Goal: Complete application form: Complete application form

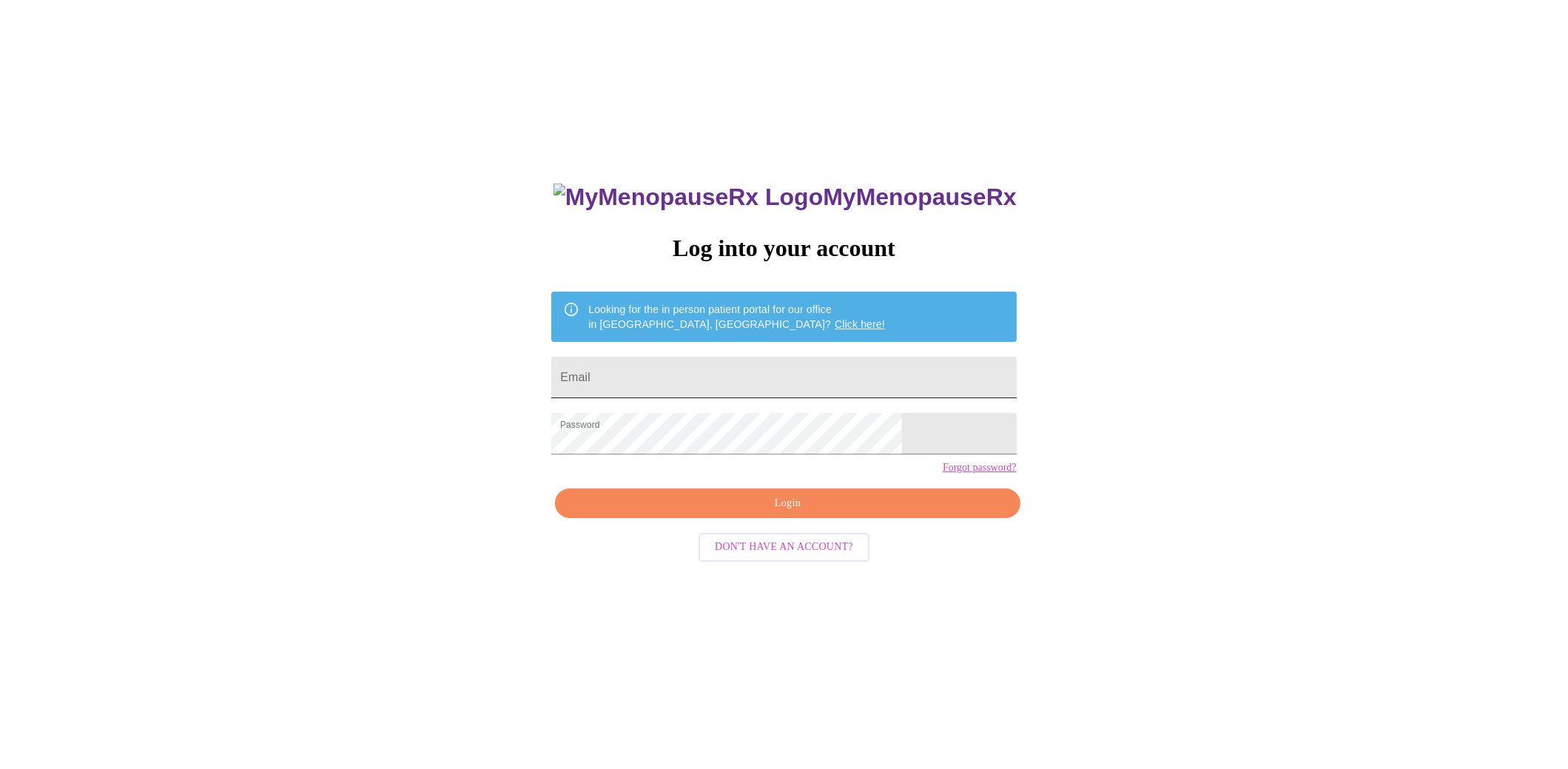
click at [686, 384] on input "Email" at bounding box center [783, 378] width 465 height 42
type input "[EMAIL_ADDRESS][DOMAIN_NAME]"
click at [806, 513] on span "Login" at bounding box center [787, 503] width 431 height 19
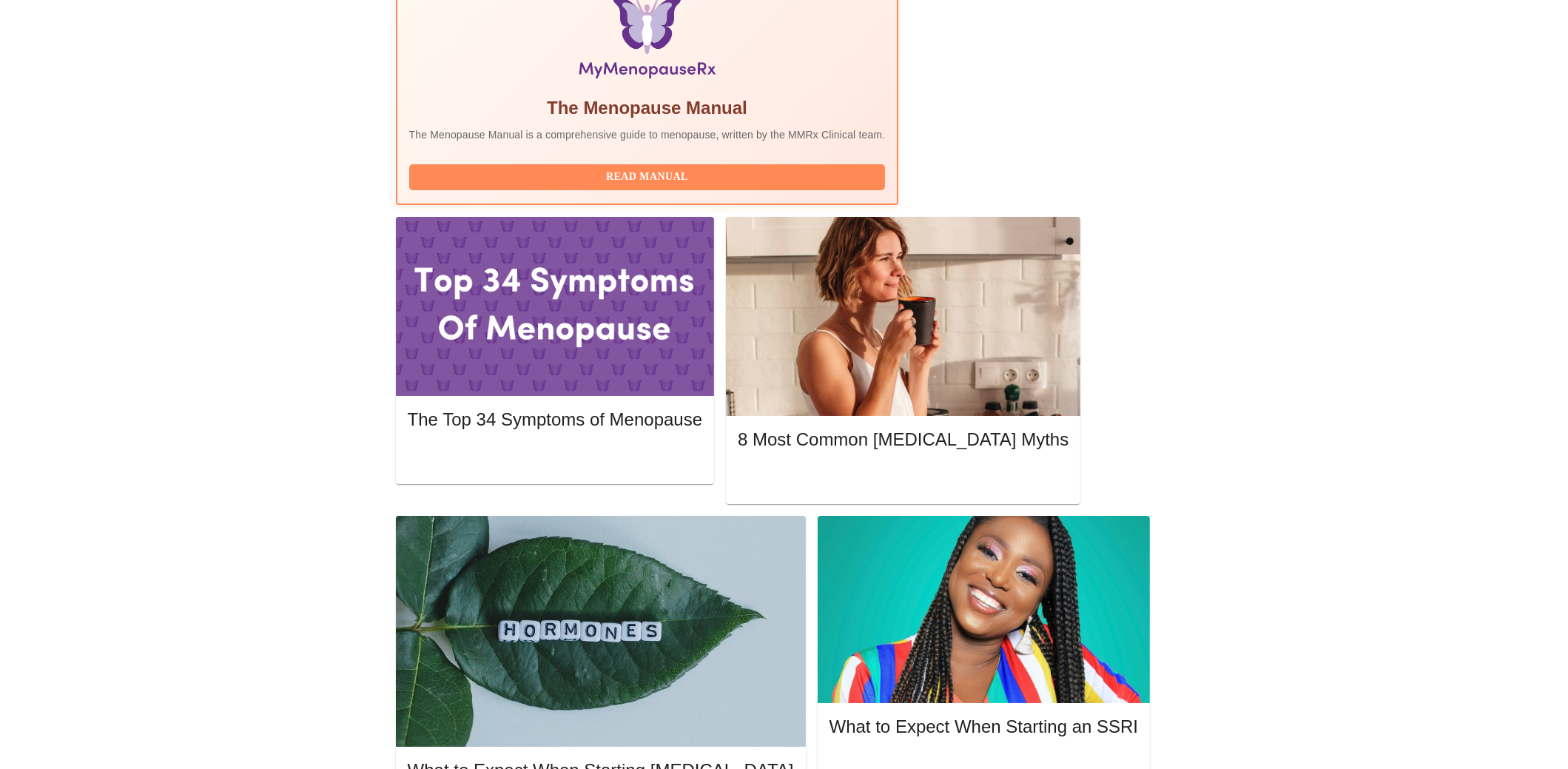
scroll to position [518, 0]
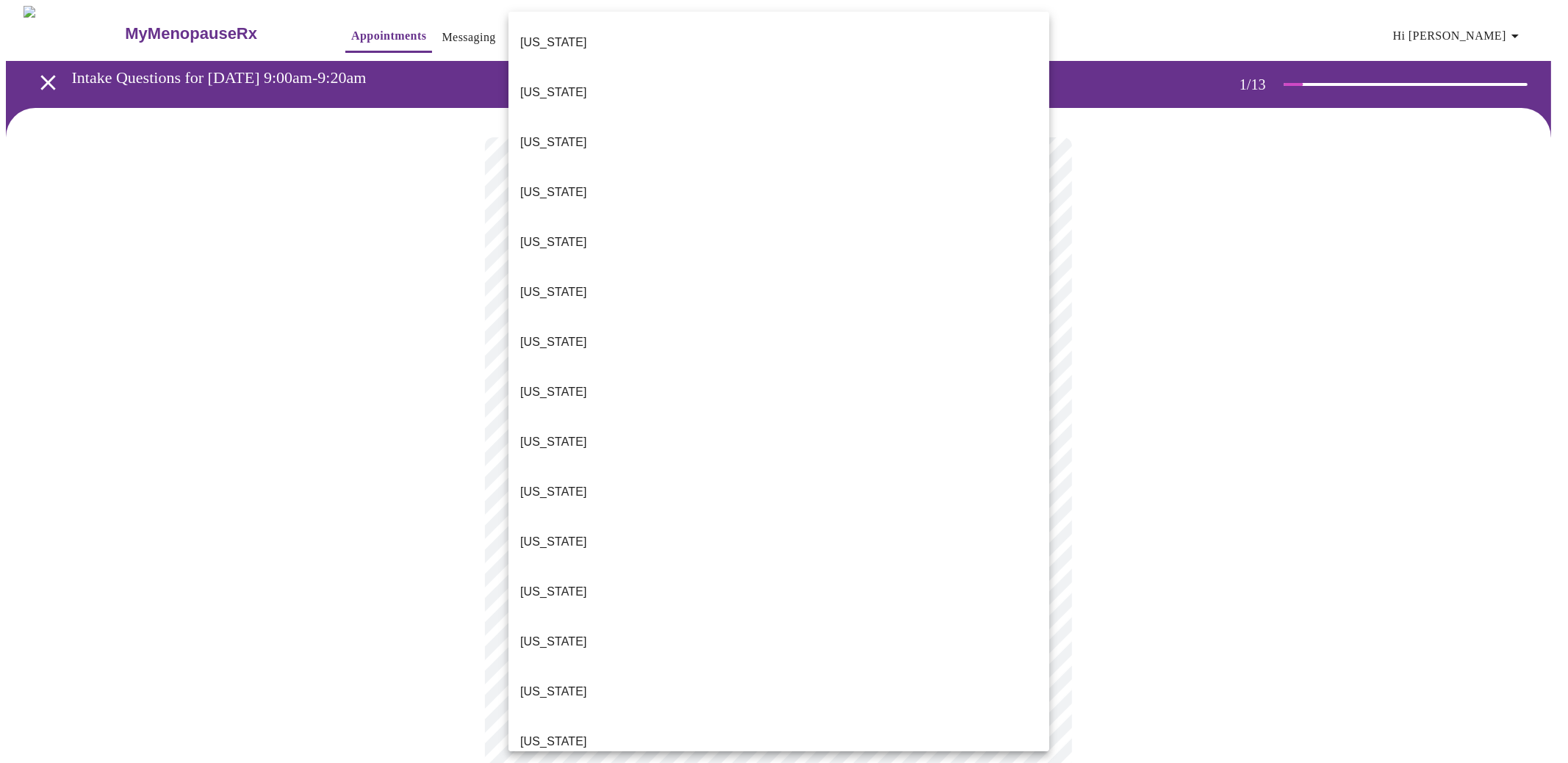
click at [667, 329] on body "MyMenopauseRx Appointments Messaging Labs Uploads Medications Community Refer a…" at bounding box center [784, 689] width 1557 height 1365
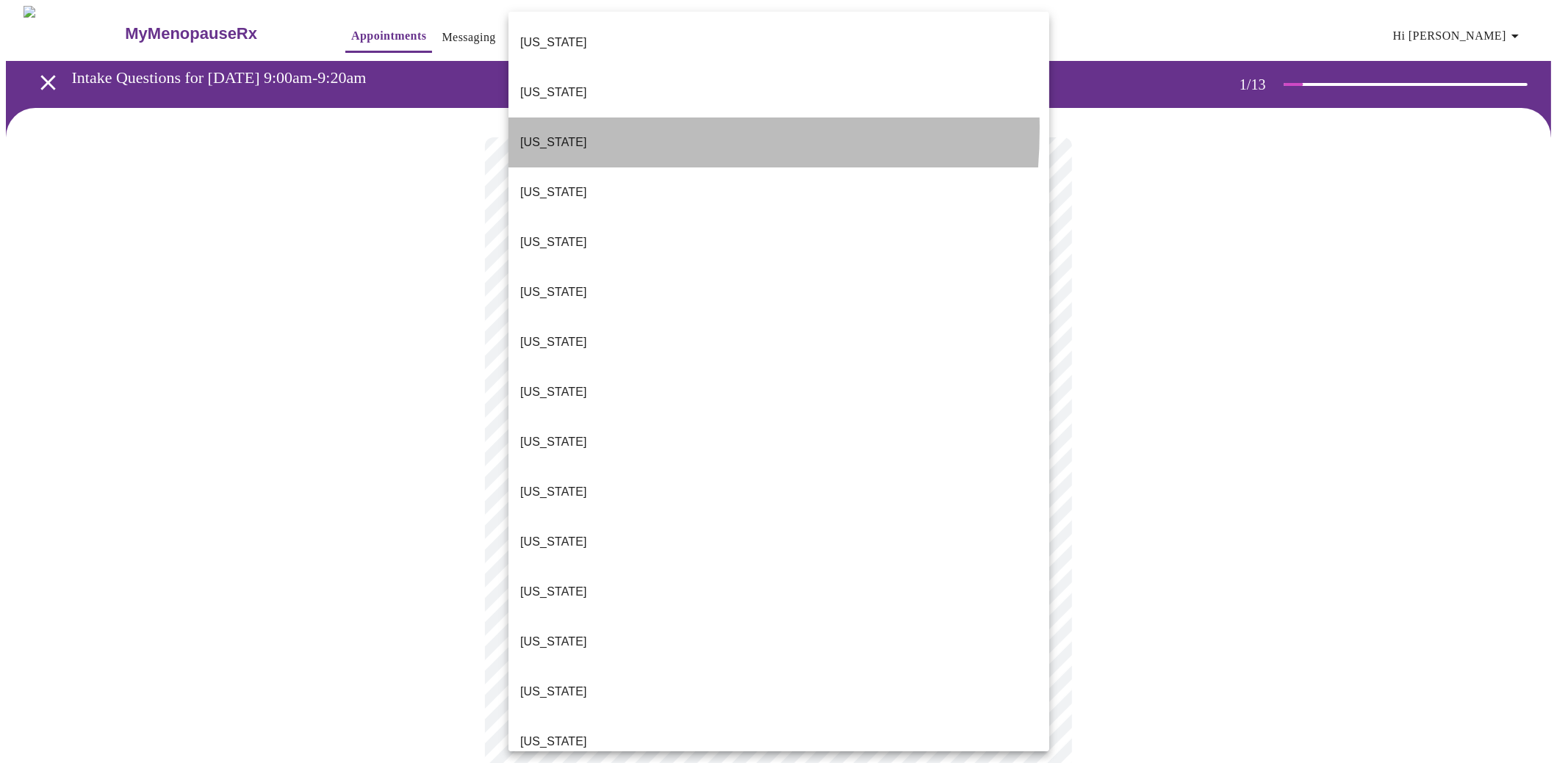
click at [538, 133] on p "[US_STATE]" at bounding box center [553, 142] width 67 height 18
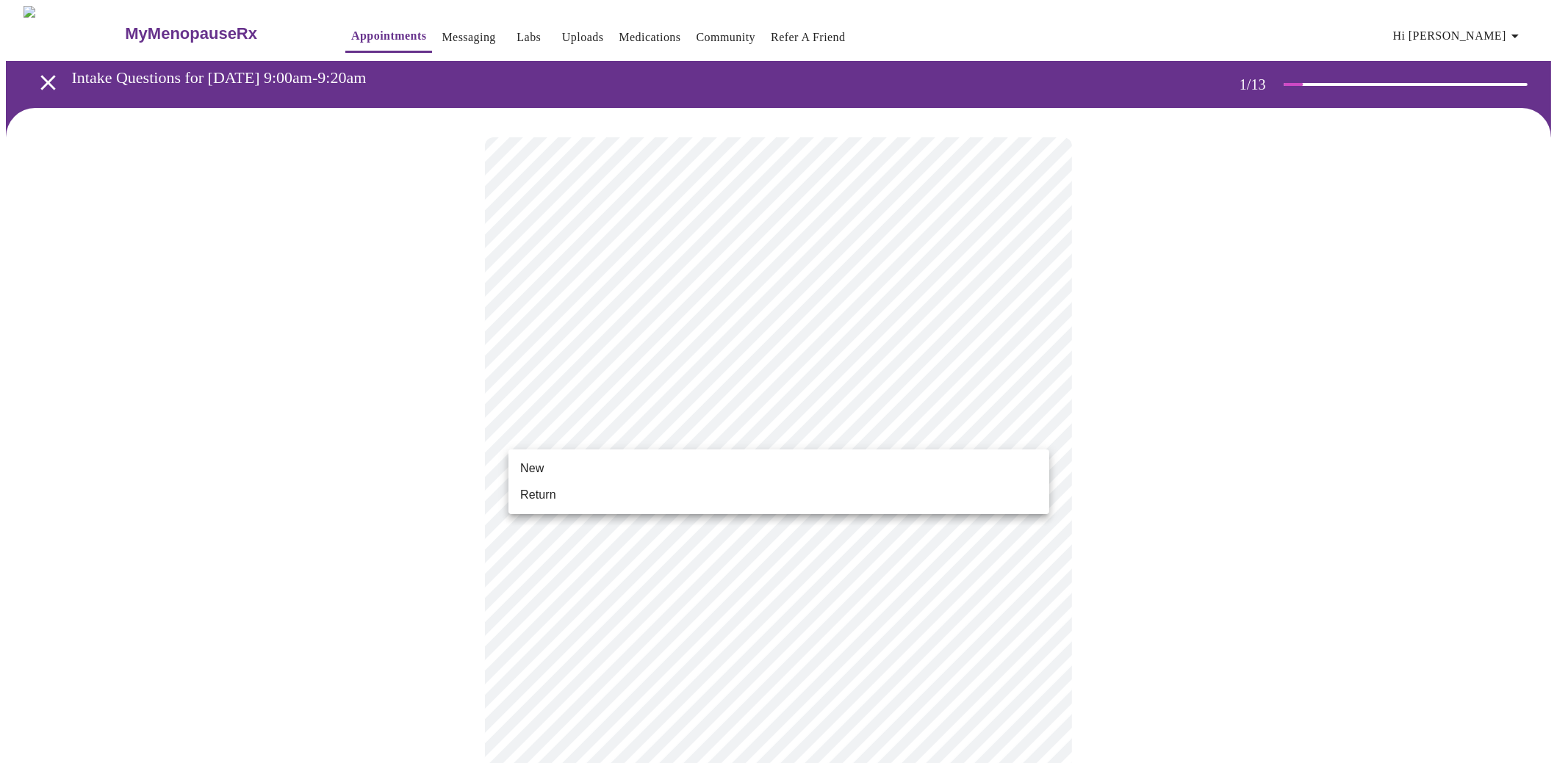
click at [757, 440] on body "MyMenopauseRx Appointments Messaging Labs Uploads Medications Community Refer a…" at bounding box center [784, 681] width 1557 height 1351
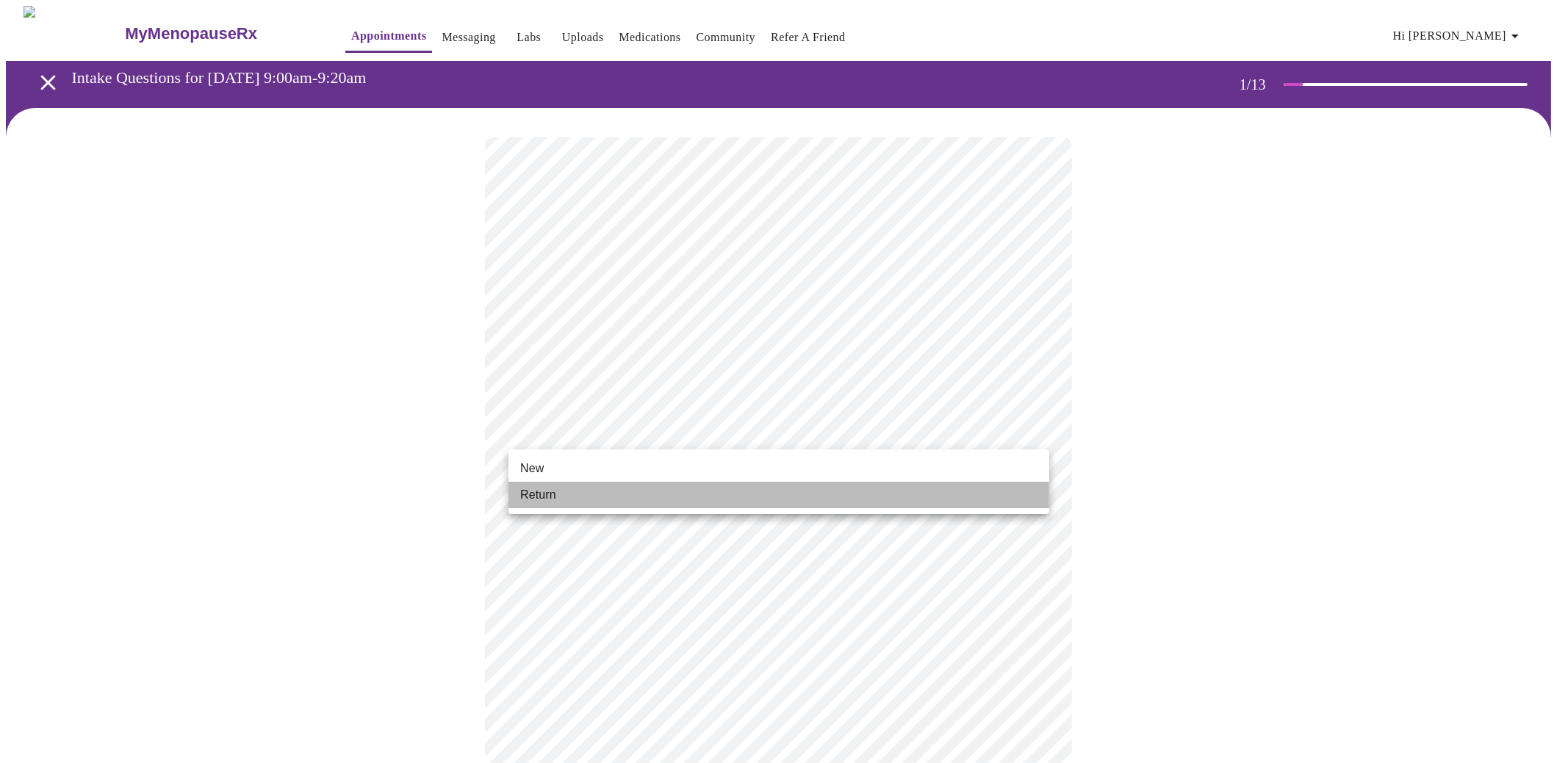
click at [662, 488] on li "Return" at bounding box center [779, 495] width 541 height 27
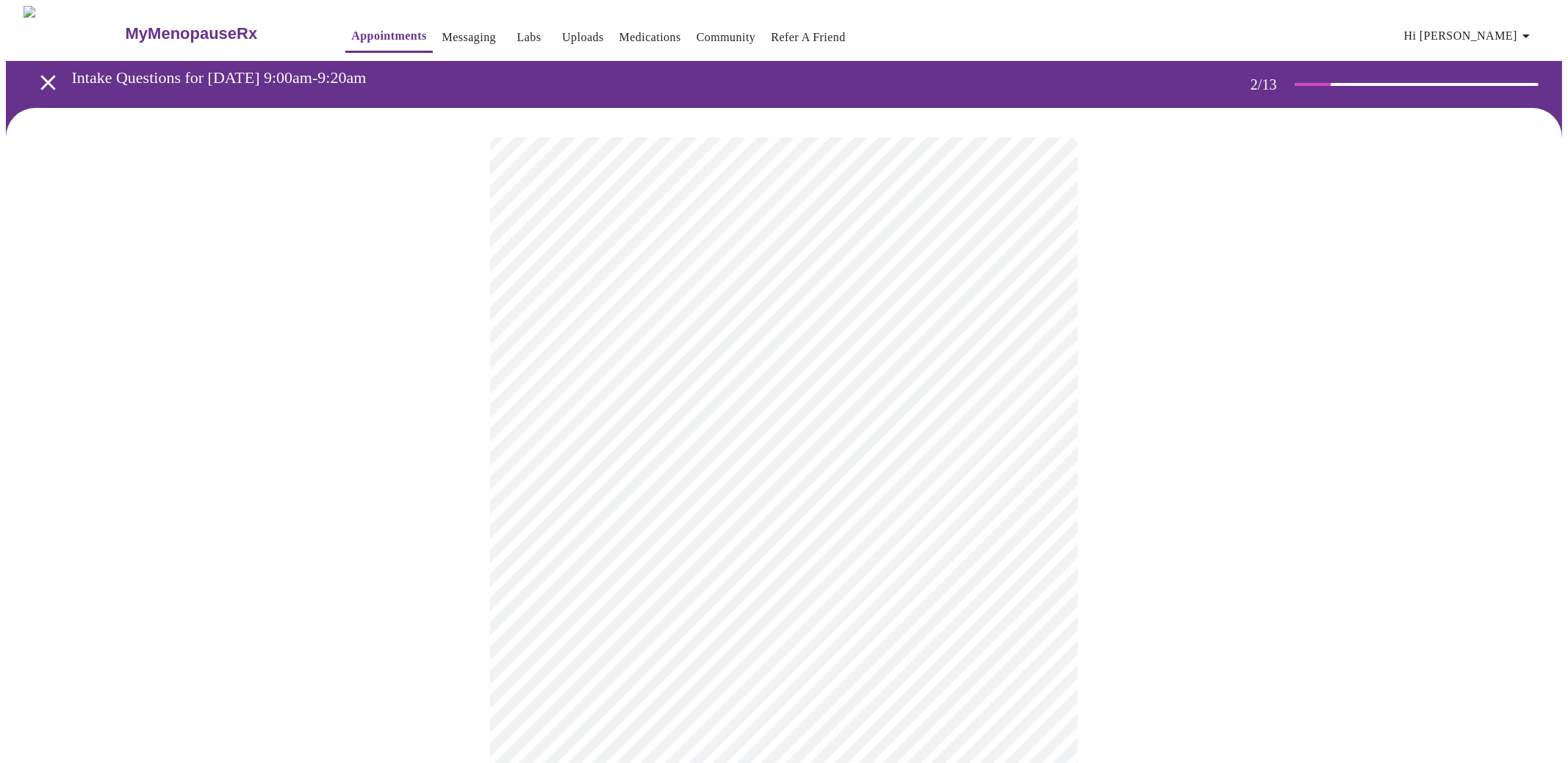
click at [818, 300] on body "MyMenopauseRx Appointments Messaging Labs Uploads Medications Community Refer a…" at bounding box center [784, 457] width 1557 height 902
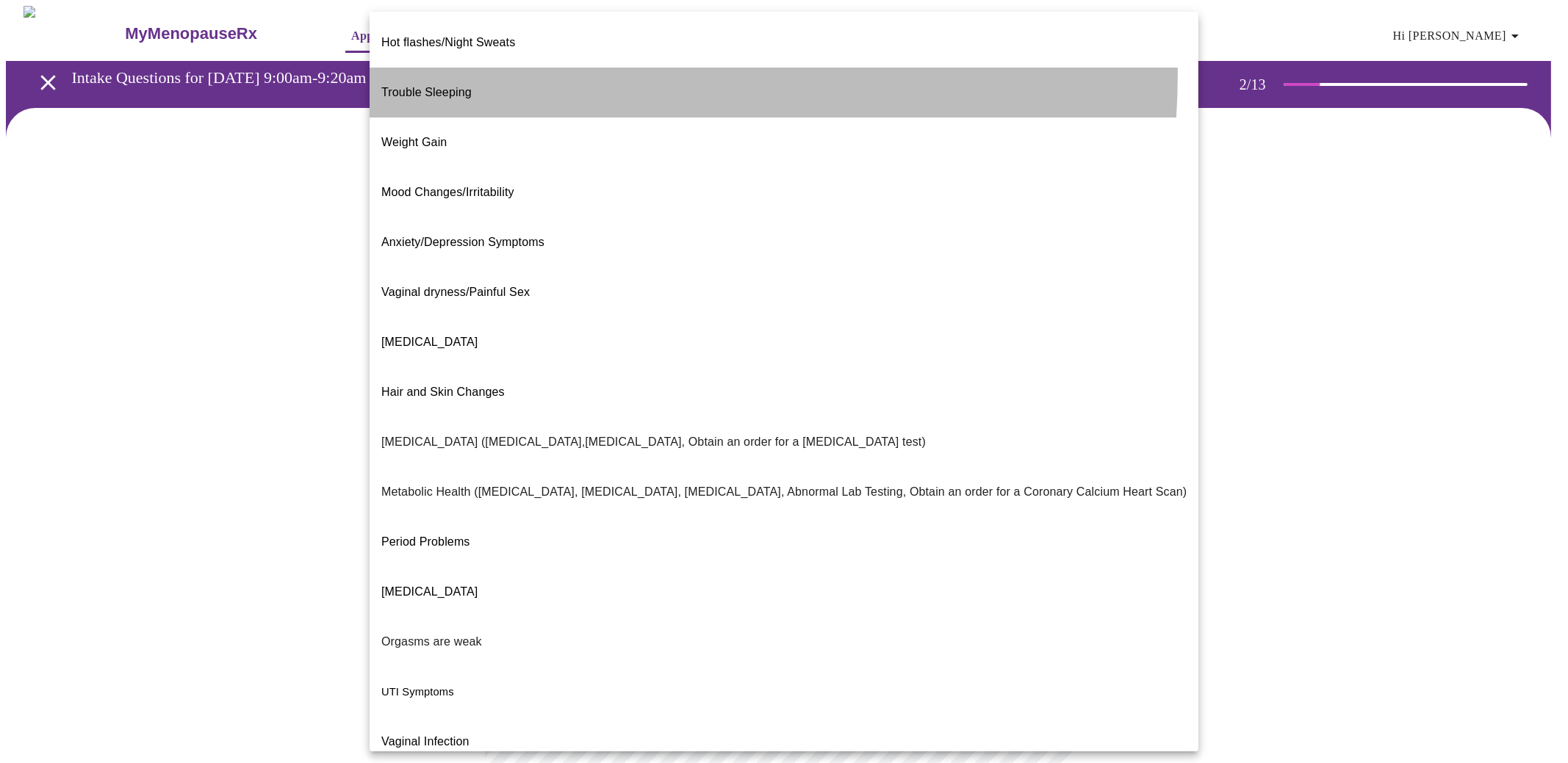
click at [504, 67] on li "Trouble Sleeping" at bounding box center [784, 92] width 829 height 50
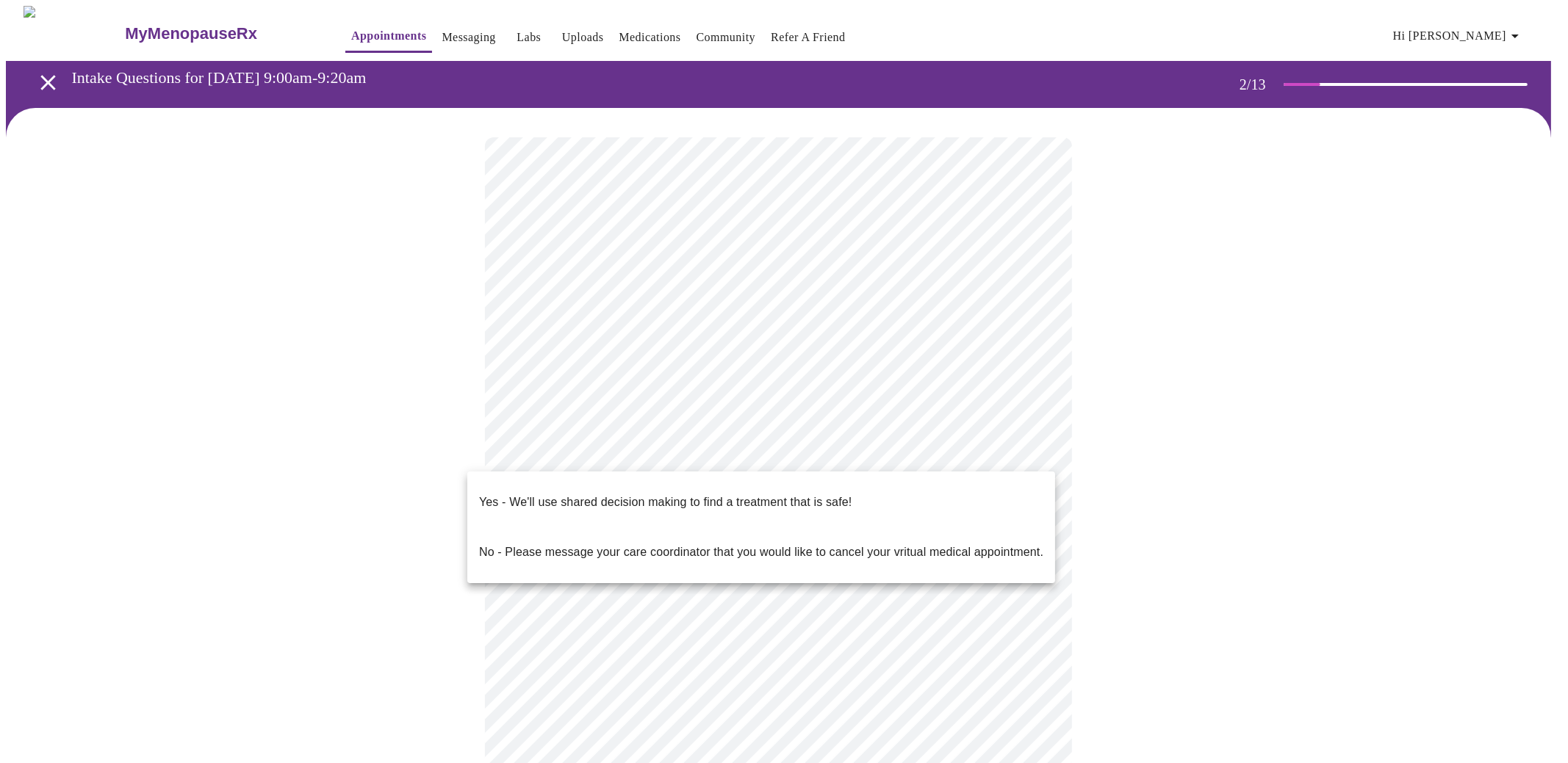
click at [721, 454] on body "MyMenopauseRx Appointments Messaging Labs Uploads Medications Community Refer a…" at bounding box center [784, 450] width 1557 height 888
click at [710, 493] on p "Yes - We'll use shared decision making to find a treatment that is safe!" at bounding box center [665, 502] width 372 height 18
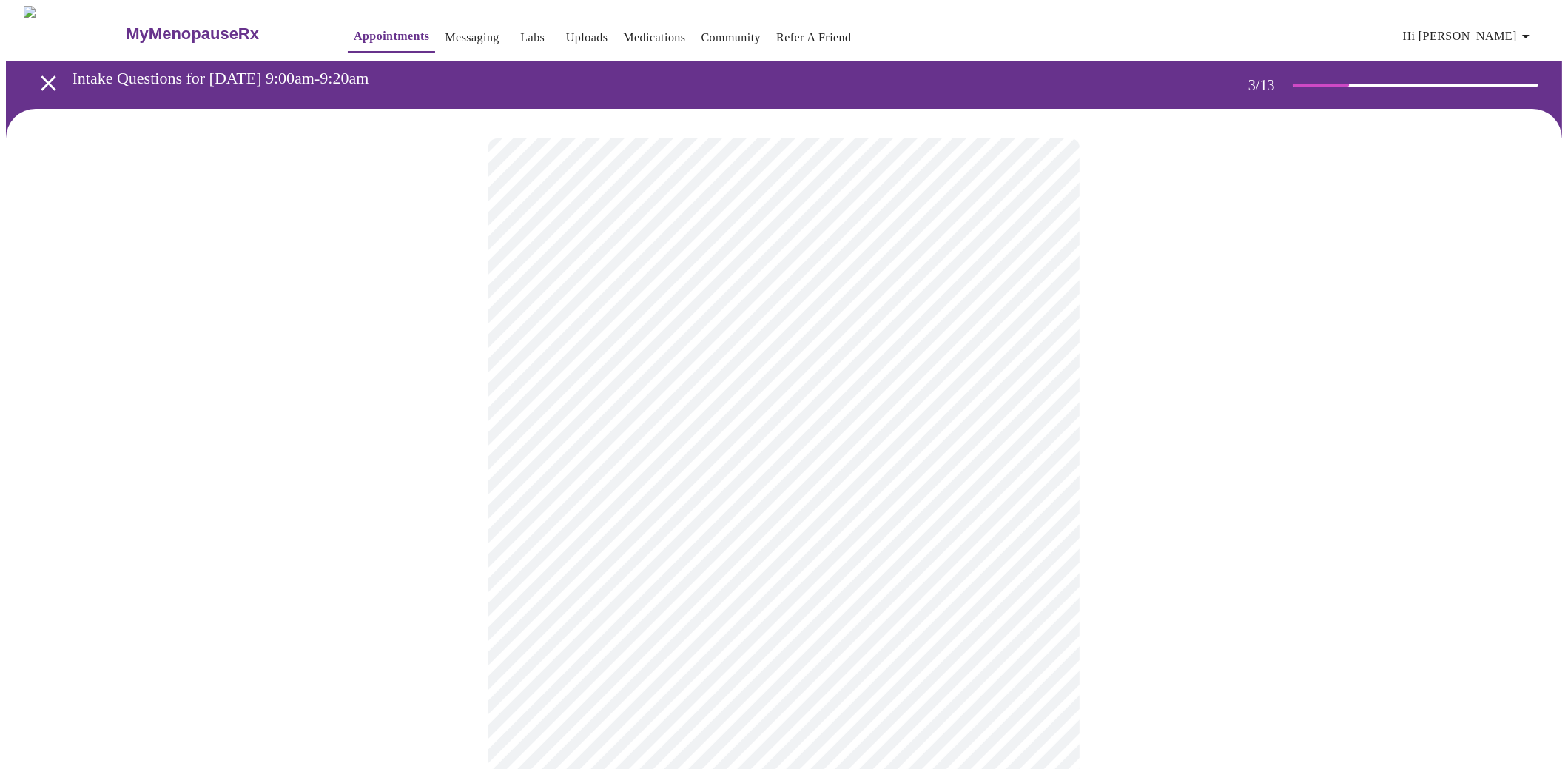
scroll to position [73, 0]
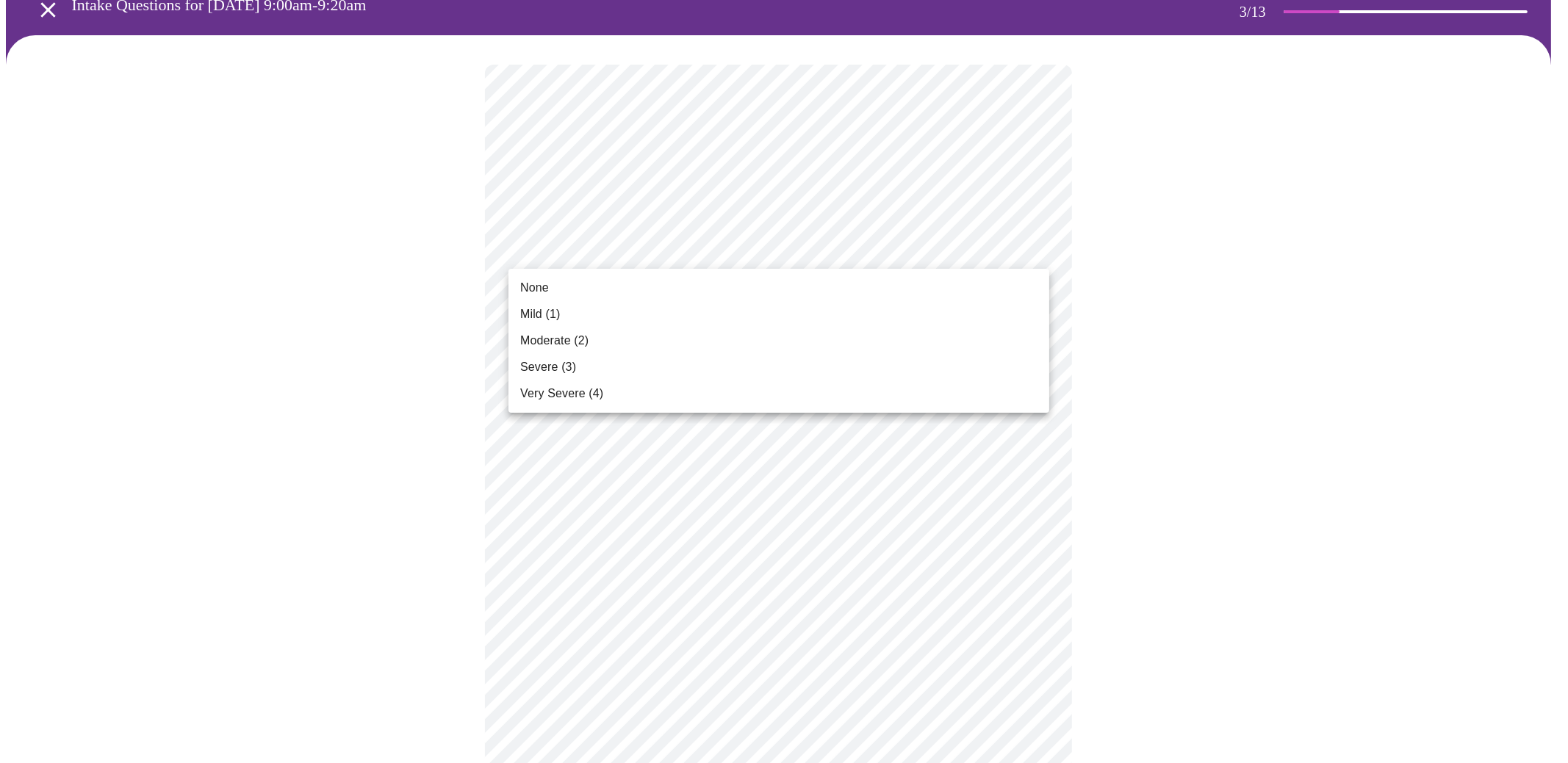
click at [543, 312] on span "Mild (1)" at bounding box center [540, 314] width 41 height 18
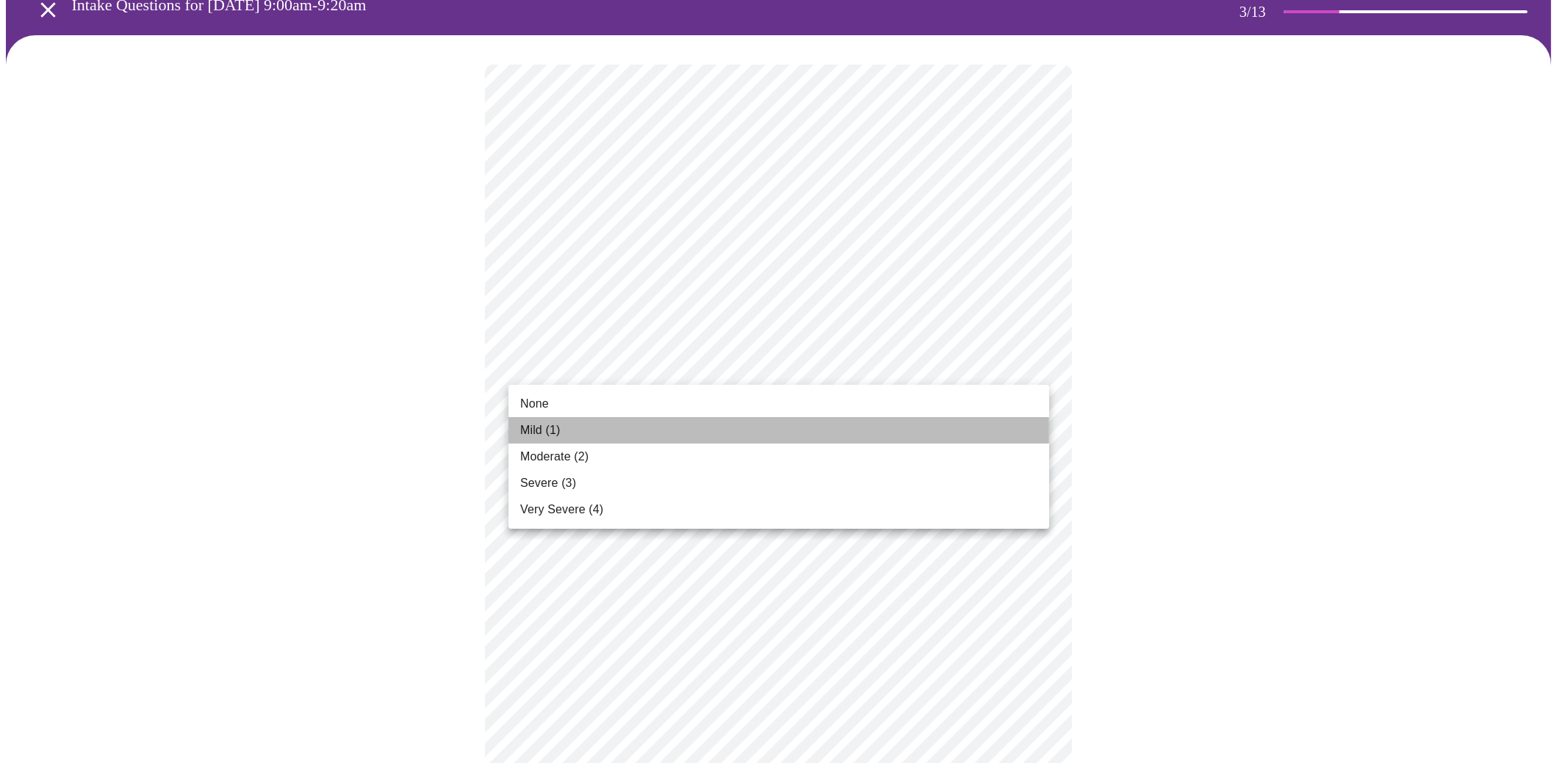
click at [559, 427] on span "Mild (1)" at bounding box center [540, 430] width 41 height 18
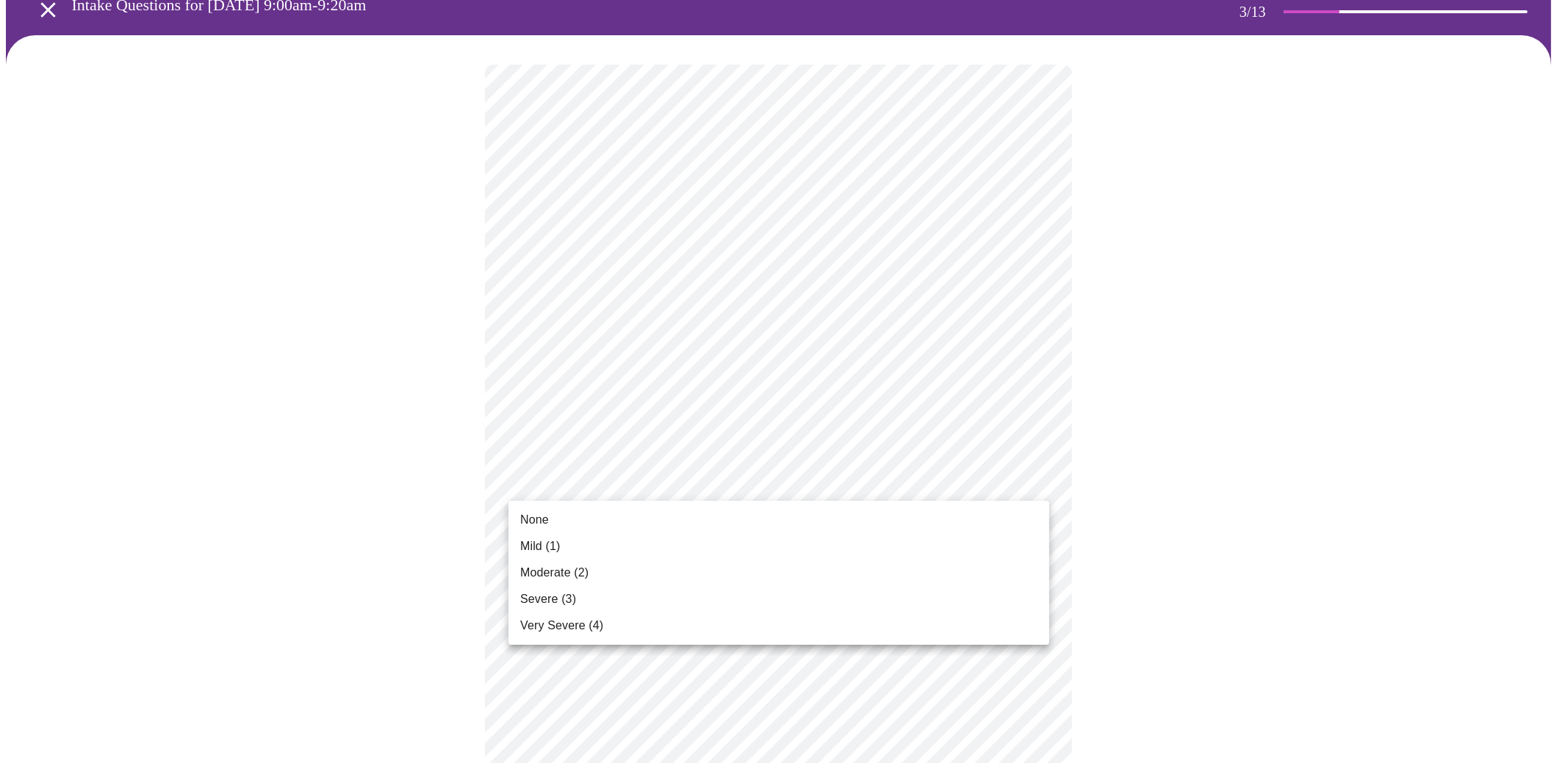
click at [592, 594] on li "Severe (3)" at bounding box center [779, 599] width 541 height 27
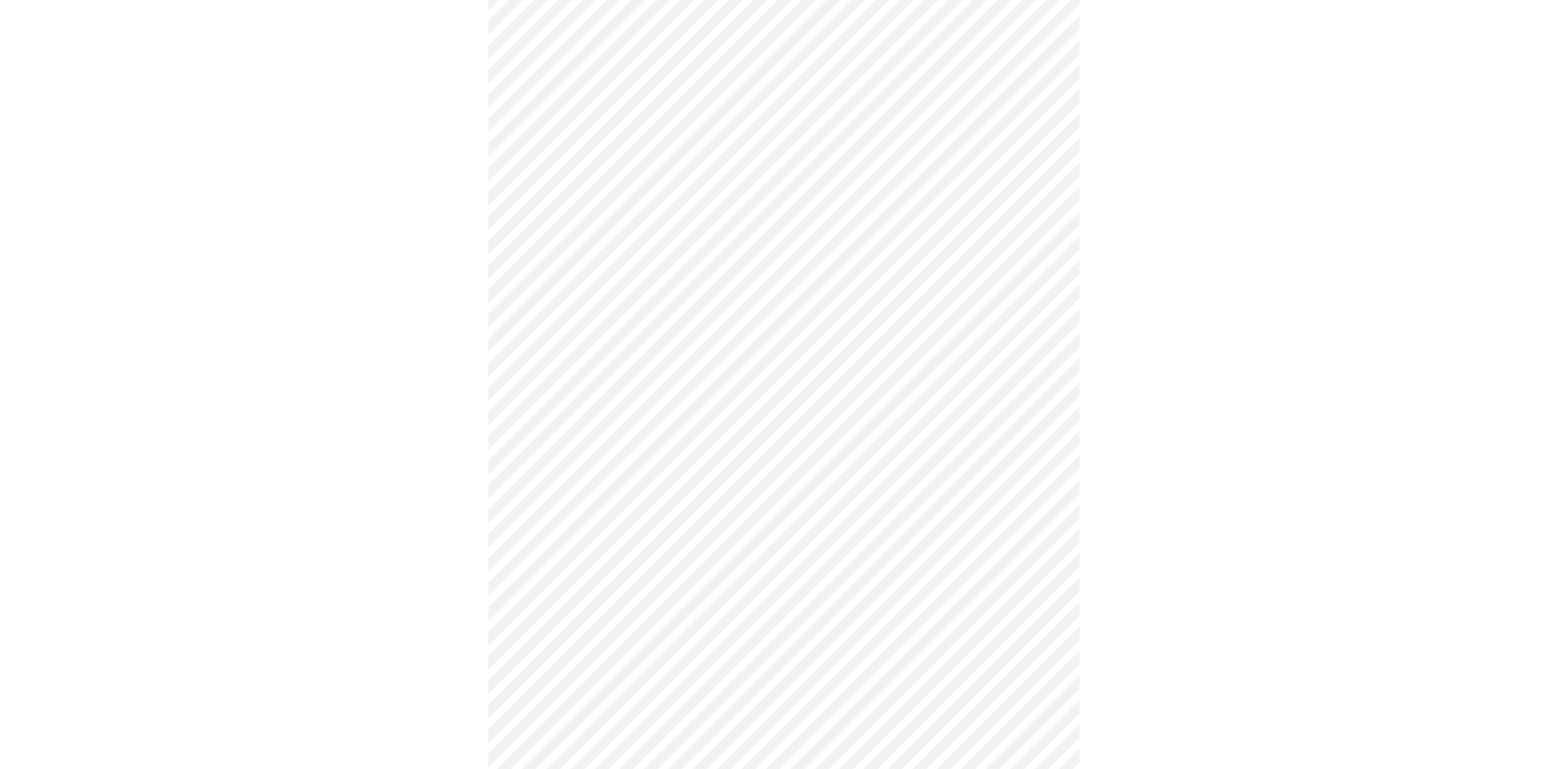
scroll to position [369, 0]
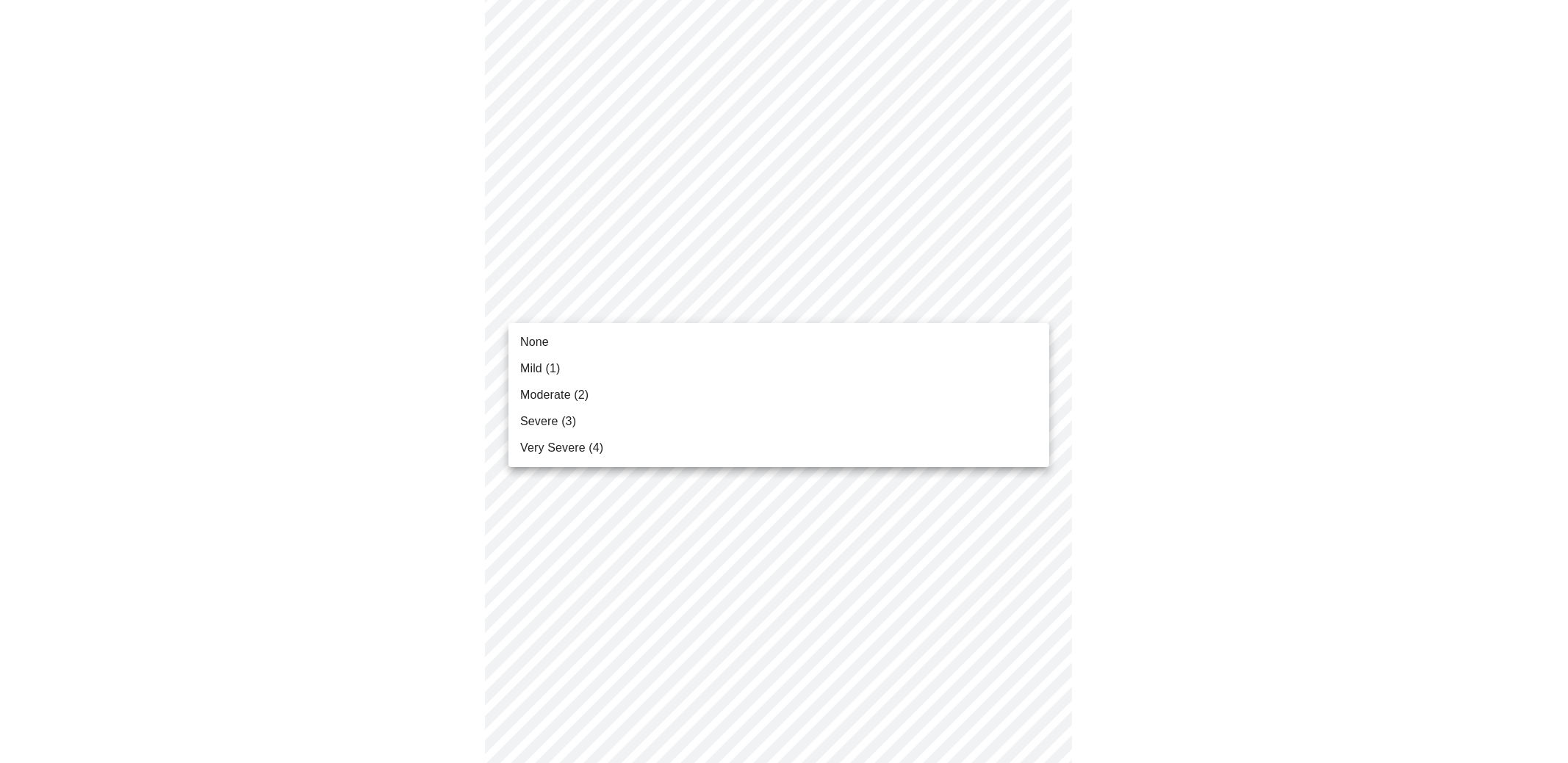
click at [845, 303] on body "MyMenopauseRx Appointments Messaging Labs Uploads Medications Community Refer a…" at bounding box center [784, 612] width 1557 height 1946
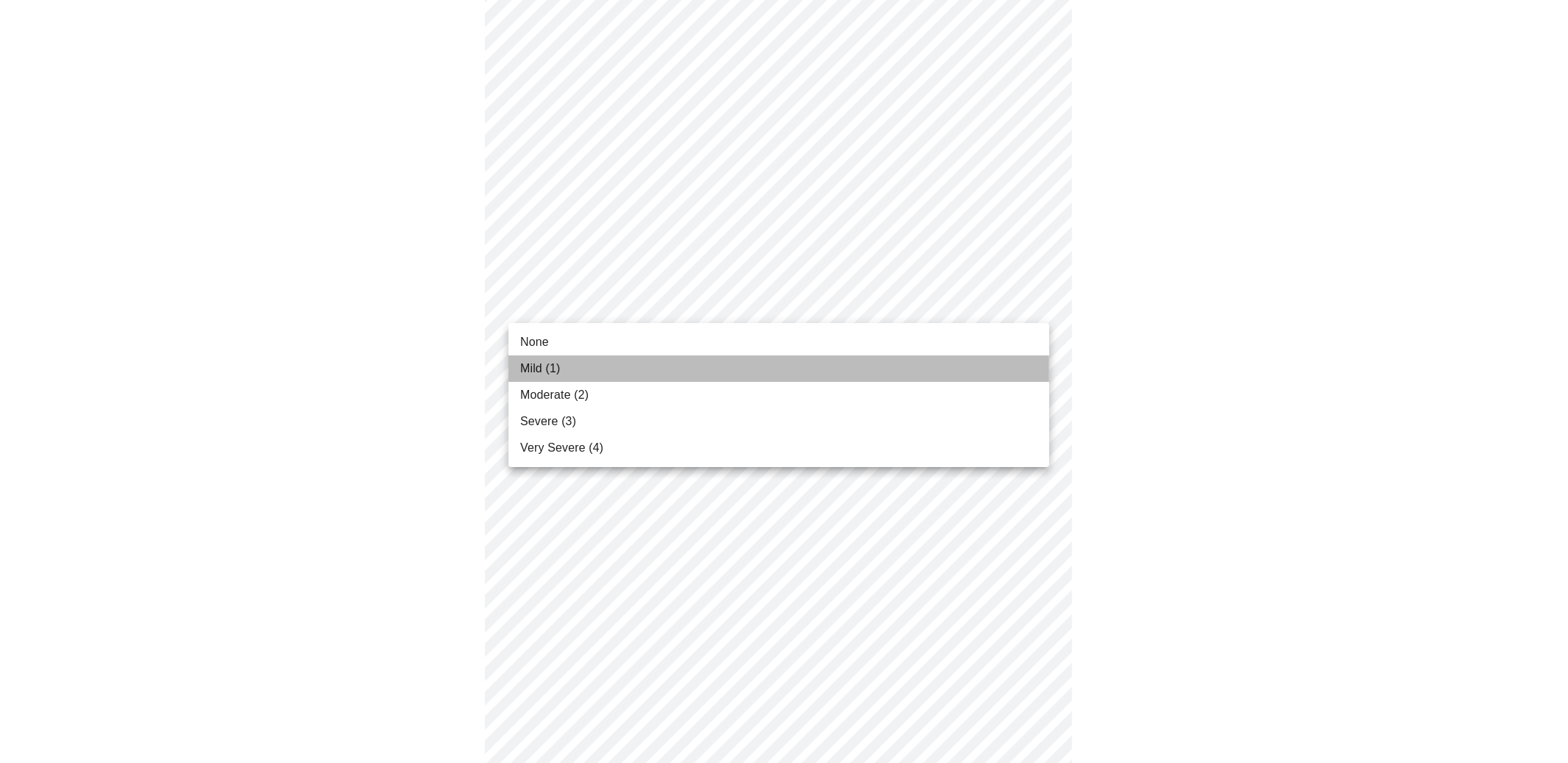
click at [529, 373] on span "Mild (1)" at bounding box center [540, 368] width 41 height 18
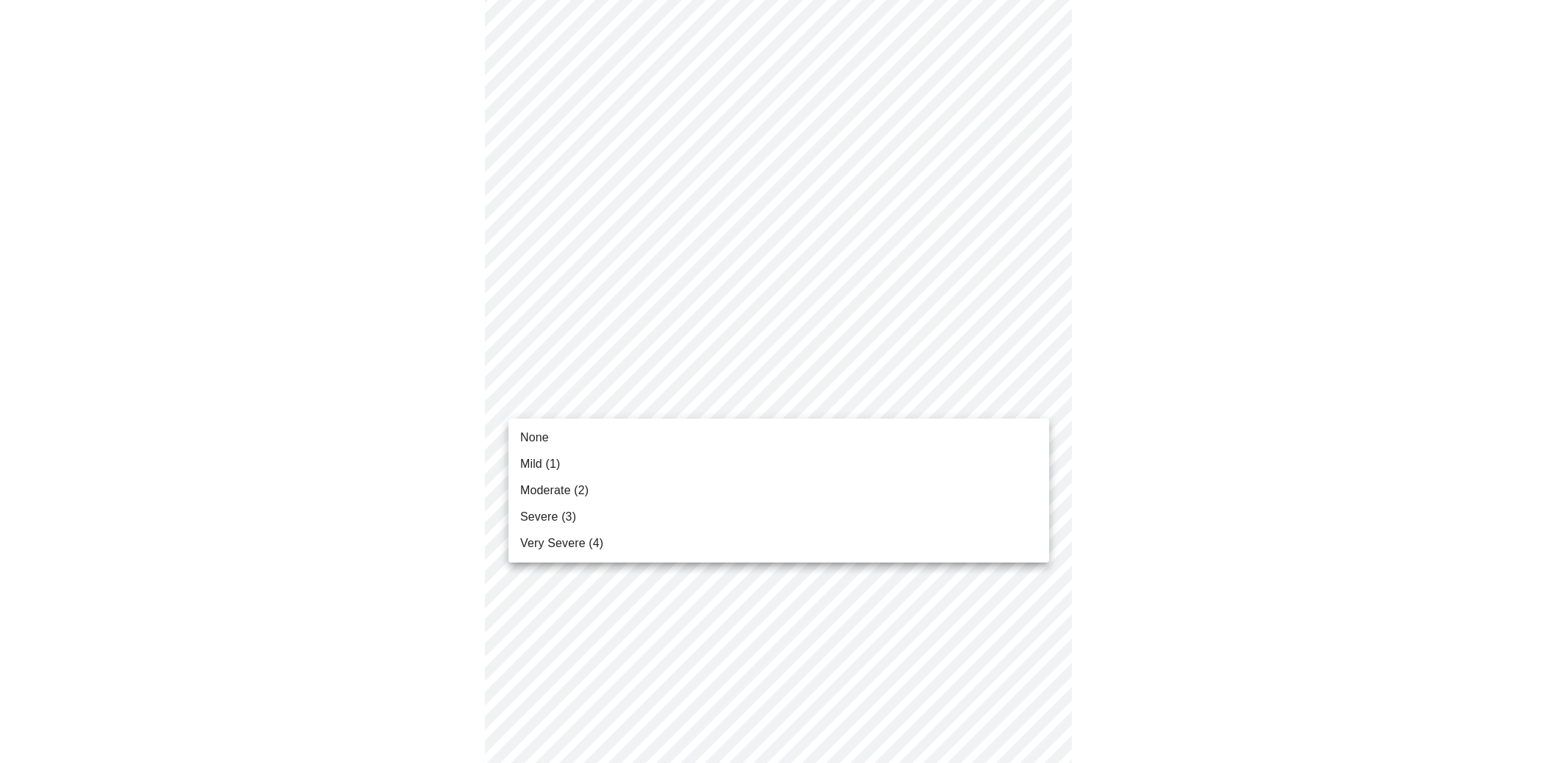
click at [746, 401] on body "MyMenopauseRx Appointments Messaging Labs Uploads Medications Community Refer a…" at bounding box center [784, 598] width 1557 height 1919
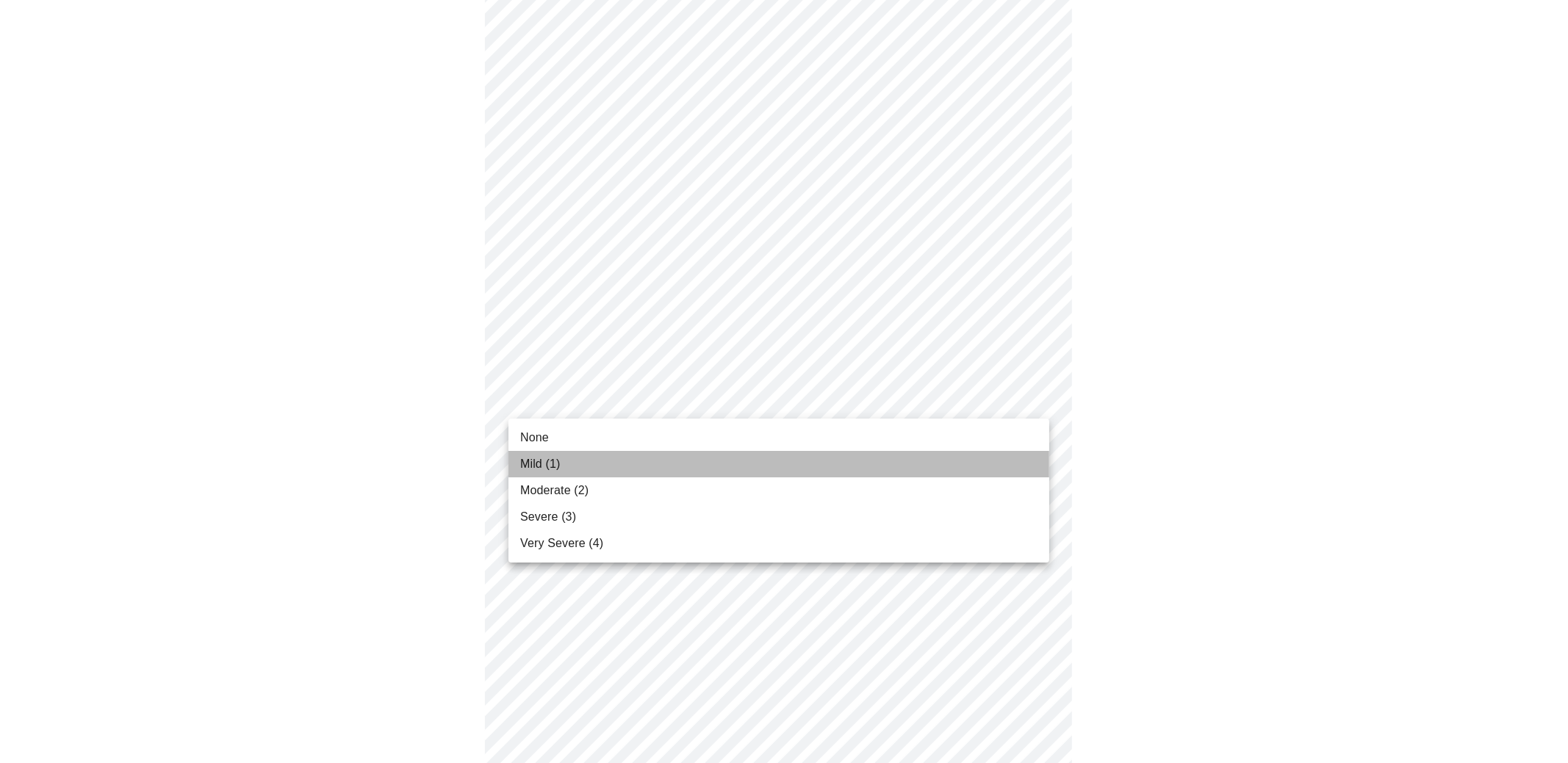
click at [559, 460] on span "Mild (1)" at bounding box center [540, 463] width 41 height 18
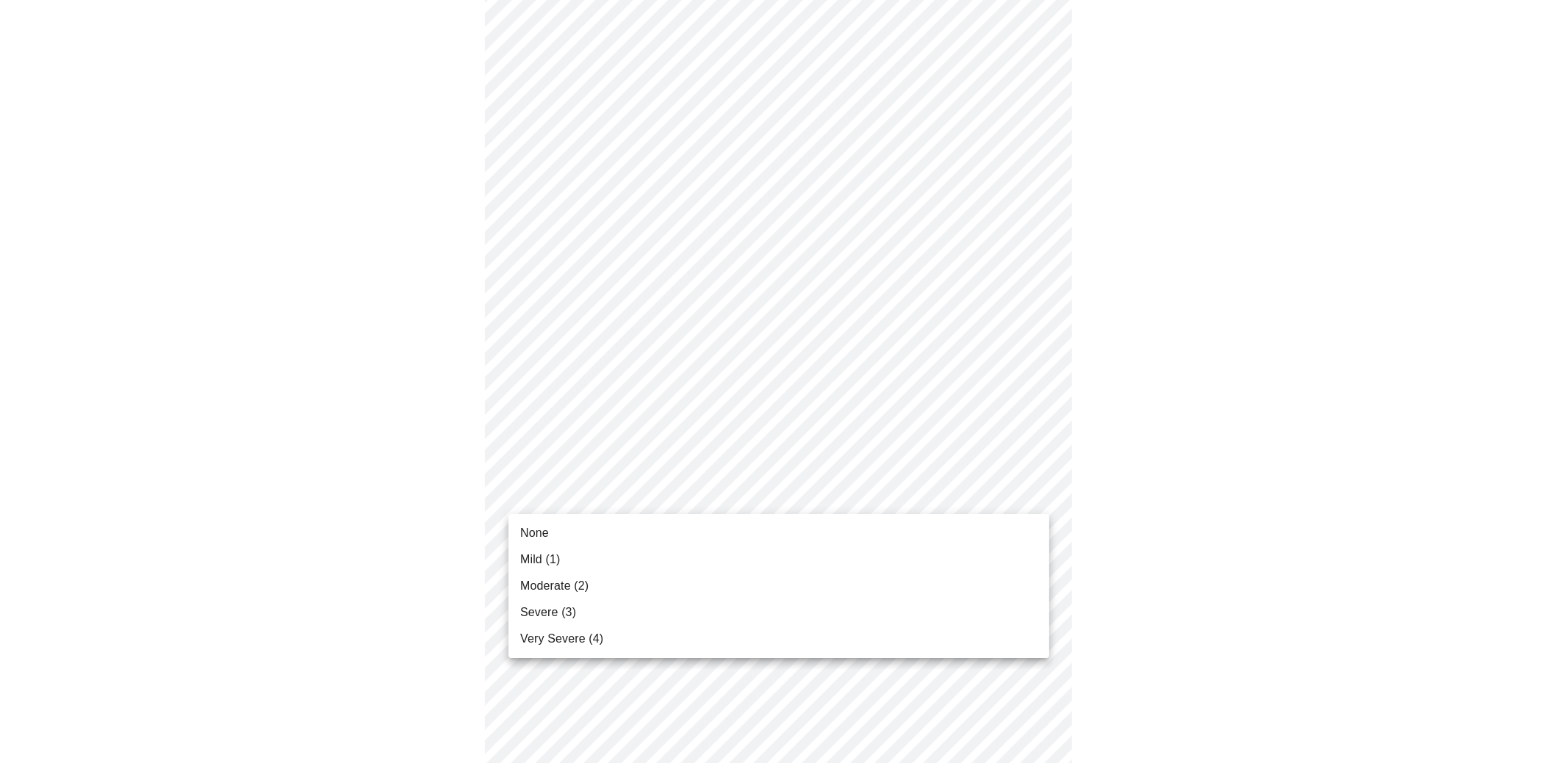
click at [631, 487] on body "MyMenopauseRx Appointments Messaging Labs Uploads Medications Community Refer a…" at bounding box center [784, 585] width 1557 height 1893
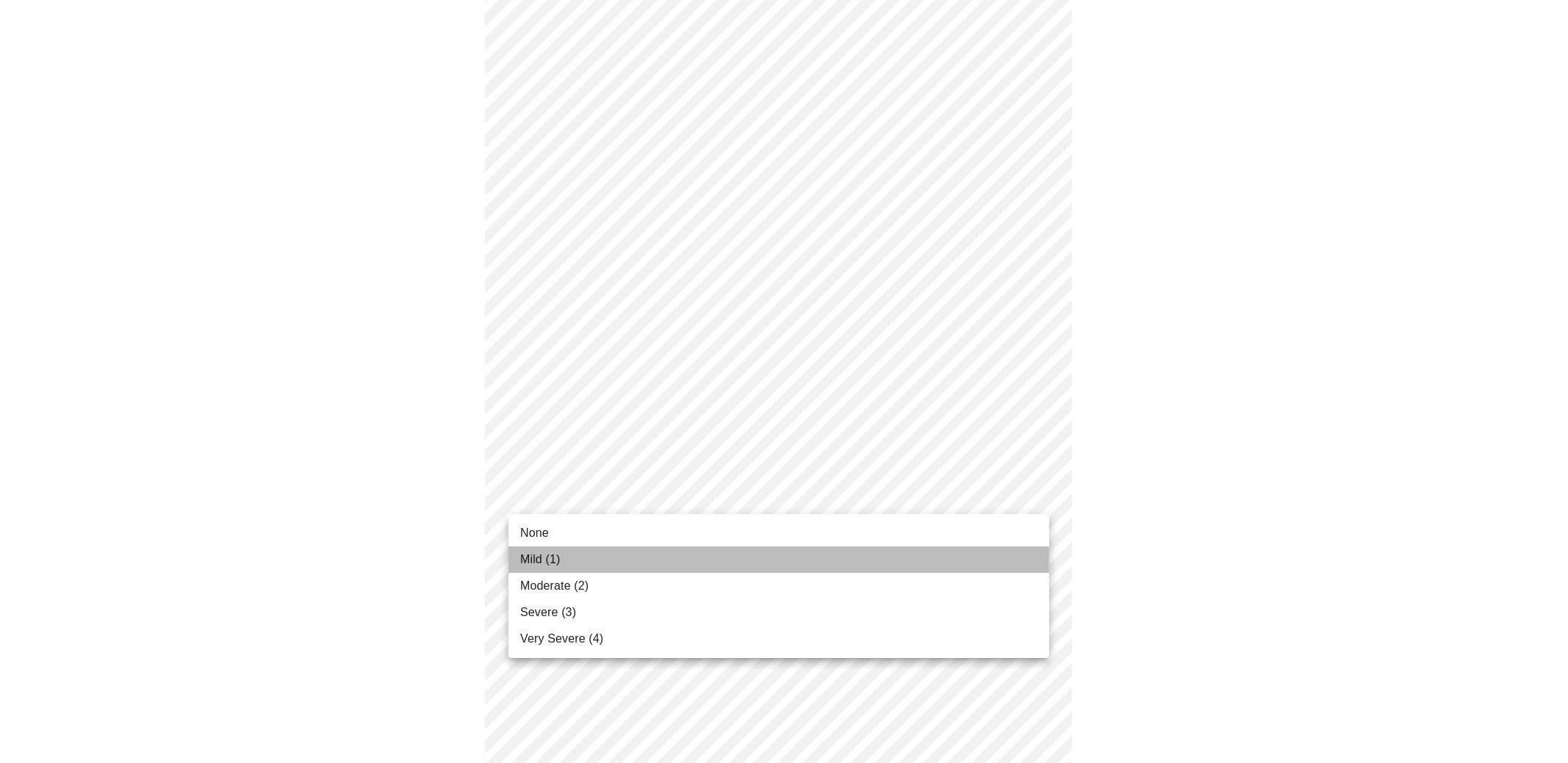
click at [629, 555] on li "Mild (1)" at bounding box center [779, 559] width 541 height 27
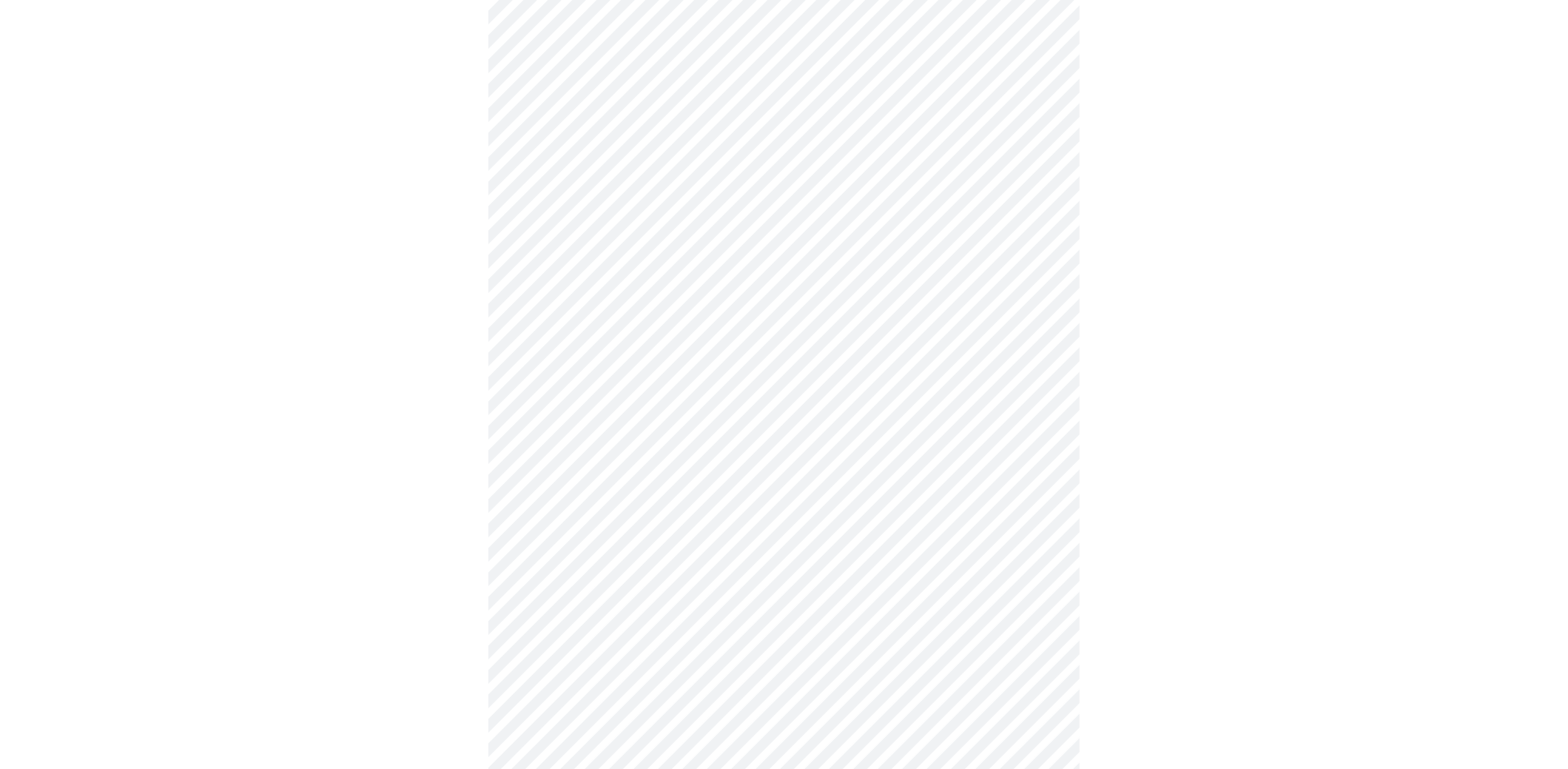
scroll to position [666, 0]
click at [707, 307] on body "MyMenopauseRx Appointments Messaging Labs Uploads Medications Community Refer a…" at bounding box center [789, 281] width 1567 height 1881
click at [607, 439] on li "Severe (3)" at bounding box center [784, 438] width 545 height 27
click at [903, 425] on body "MyMenopauseRx Appointments Messaging Labs Uploads Medications Community Refer a…" at bounding box center [789, 267] width 1567 height 1854
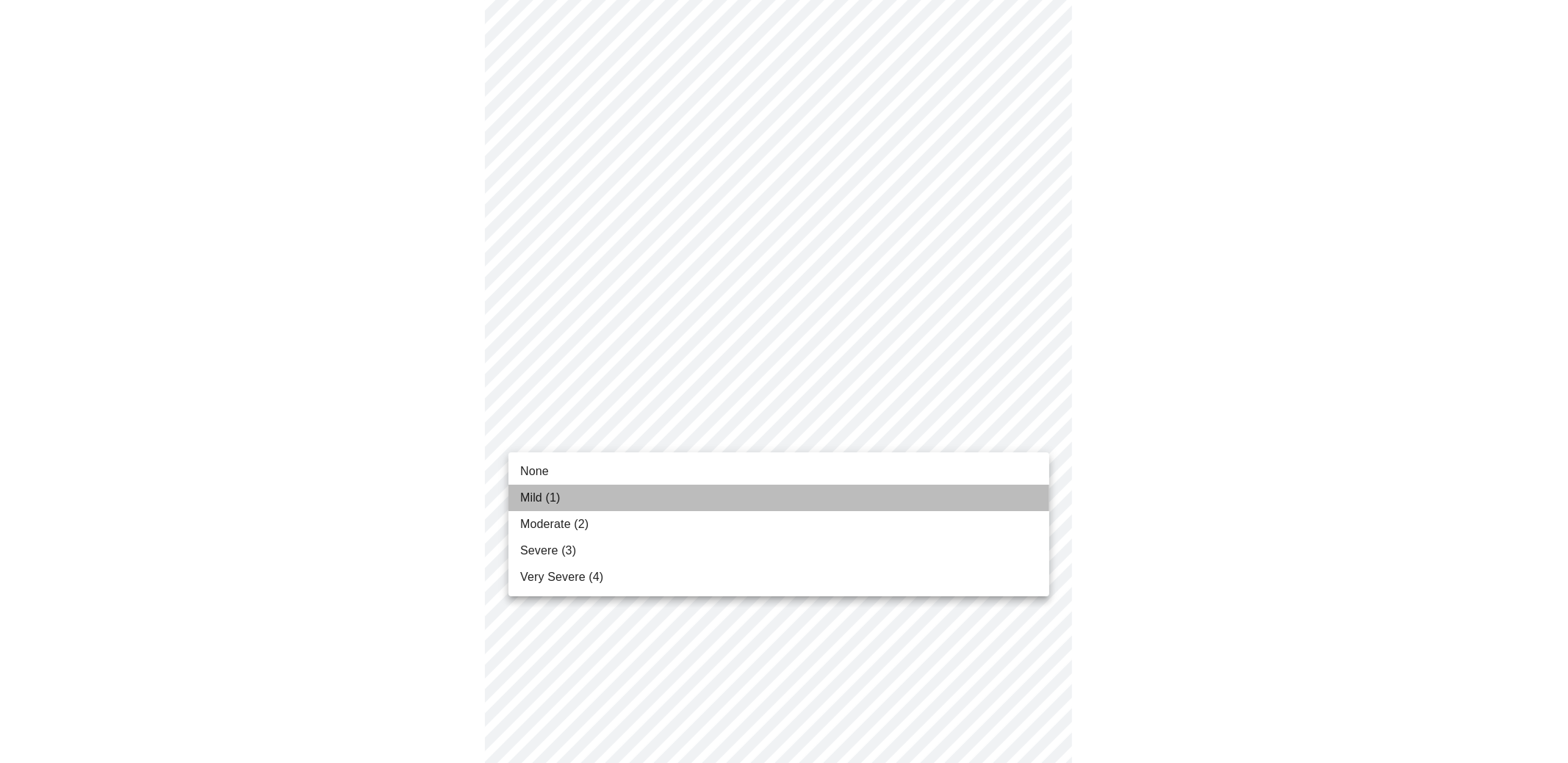
click at [561, 499] on span "Mild (1)" at bounding box center [540, 498] width 41 height 18
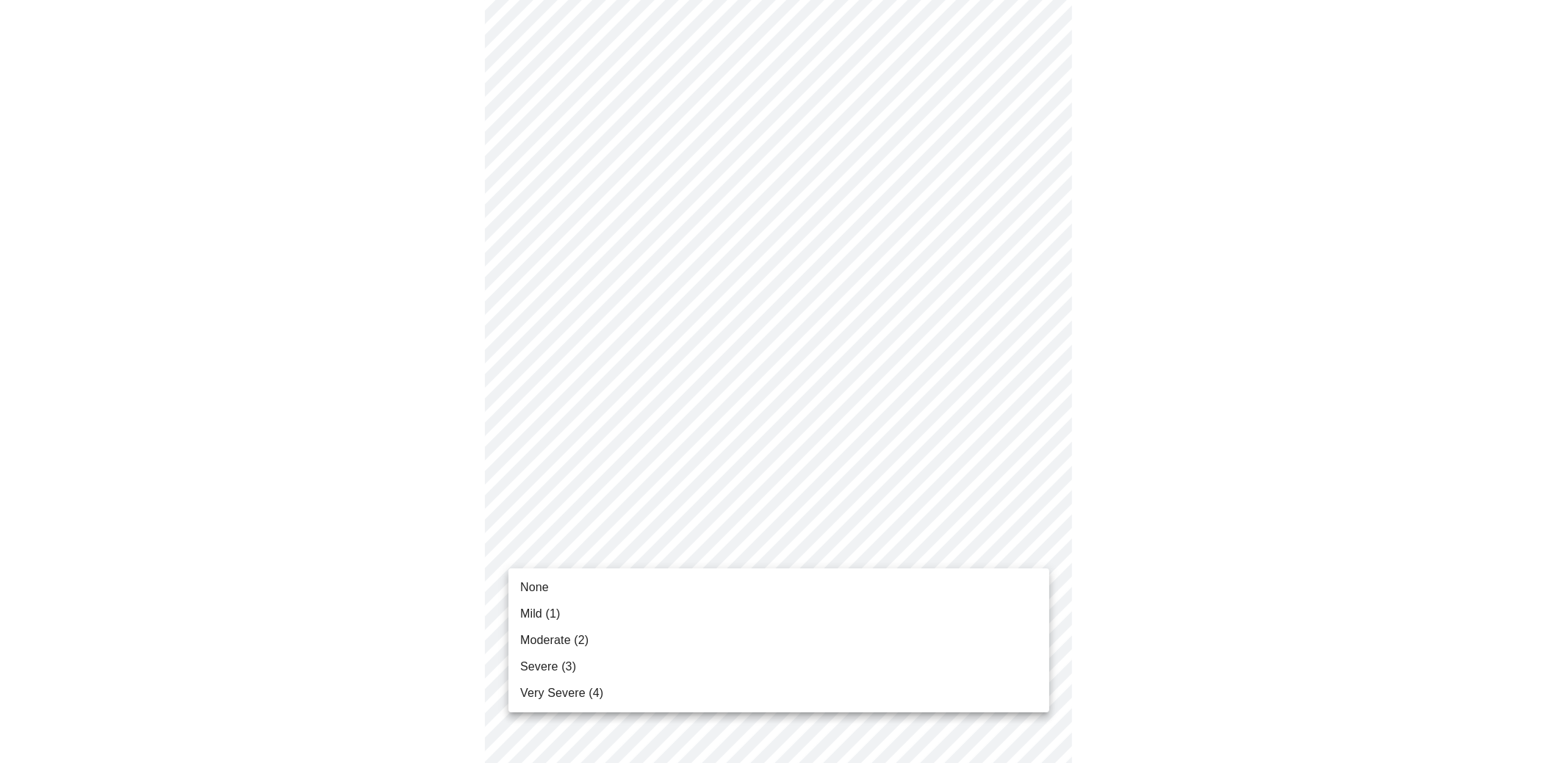
click at [760, 545] on body "MyMenopauseRx Appointments Messaging Labs Uploads Medications Community Refer a…" at bounding box center [784, 252] width 1557 height 1813
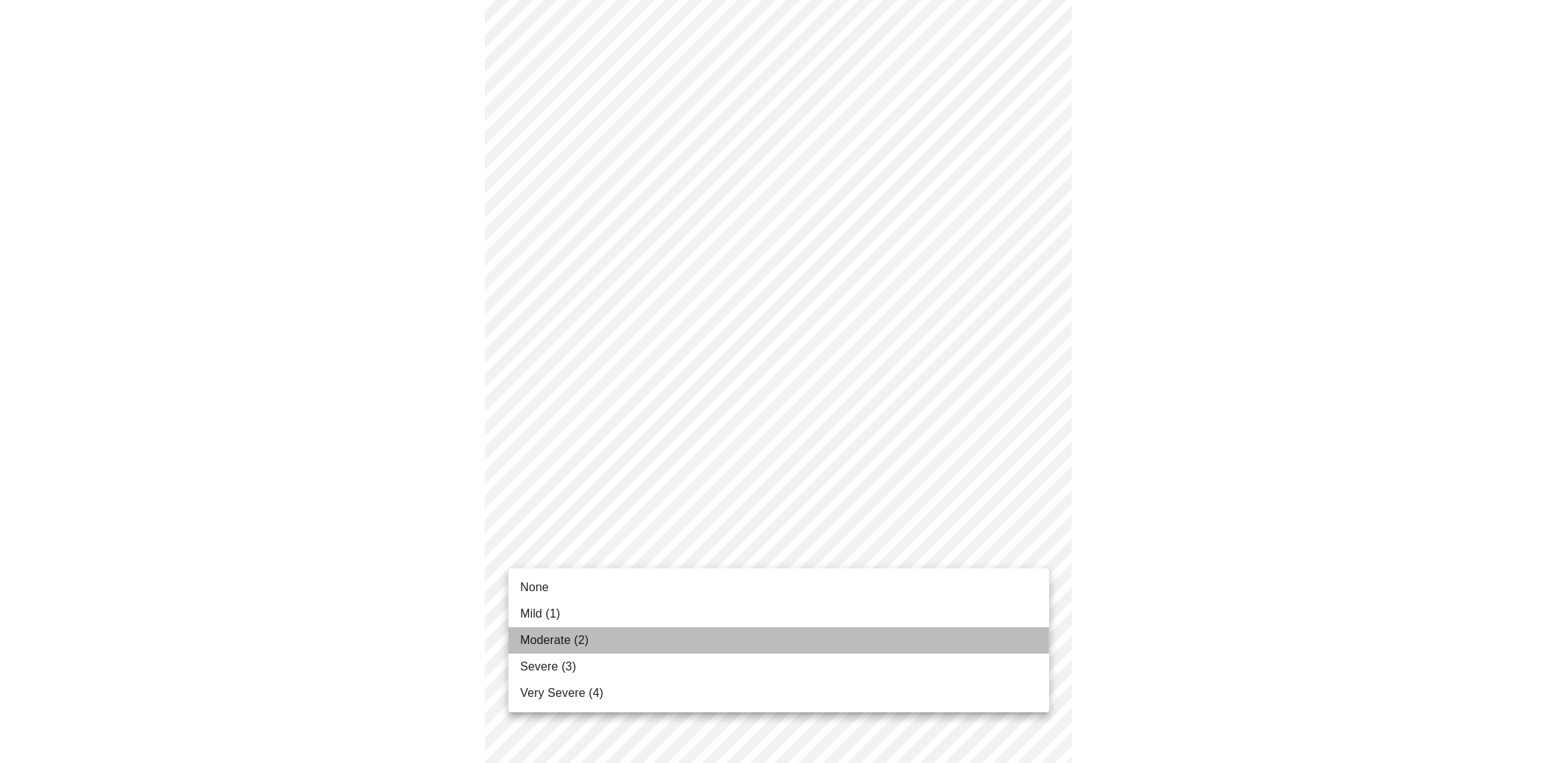
click at [676, 640] on li "Moderate (2)" at bounding box center [779, 640] width 541 height 27
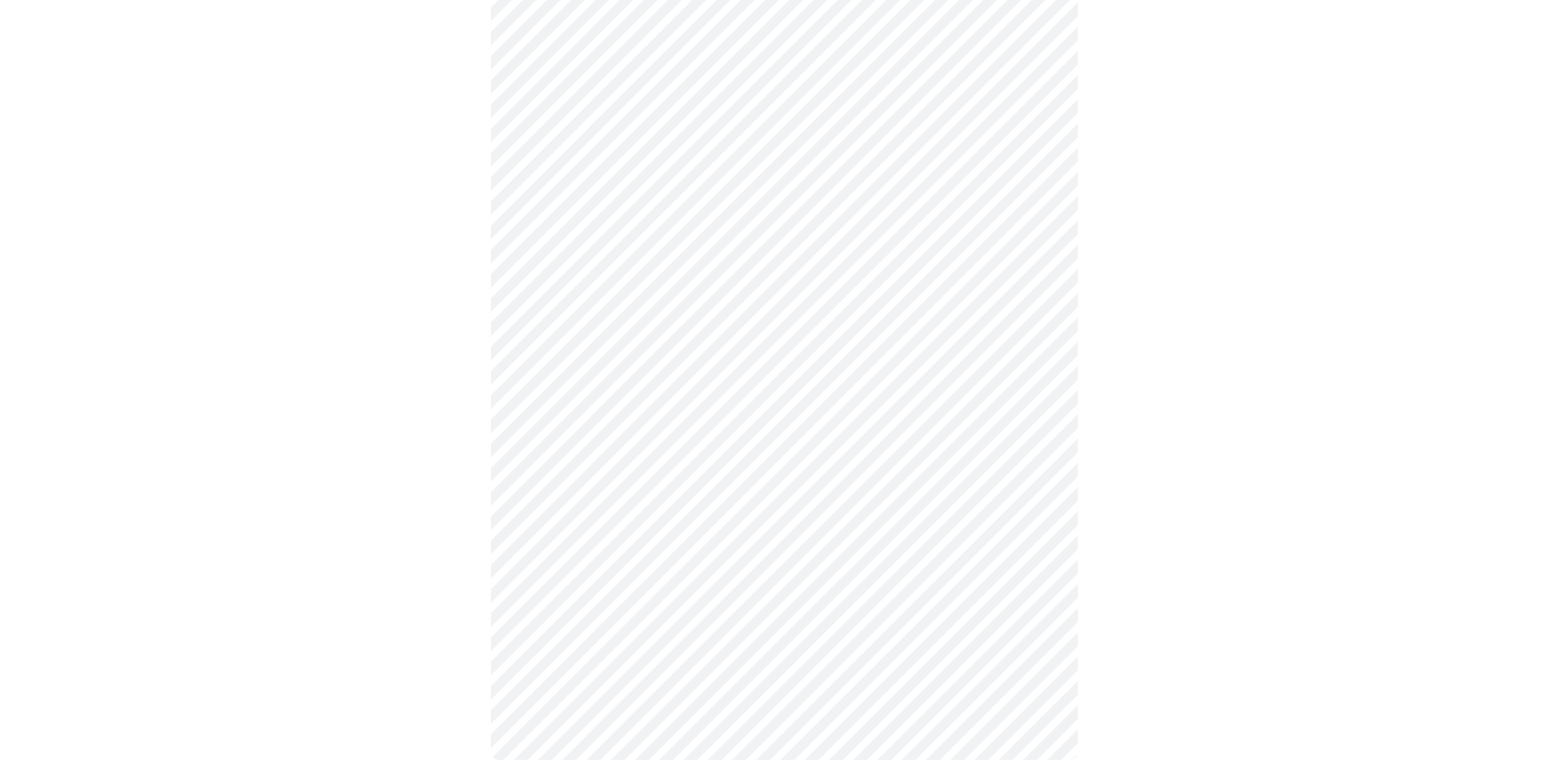
scroll to position [1023, 0]
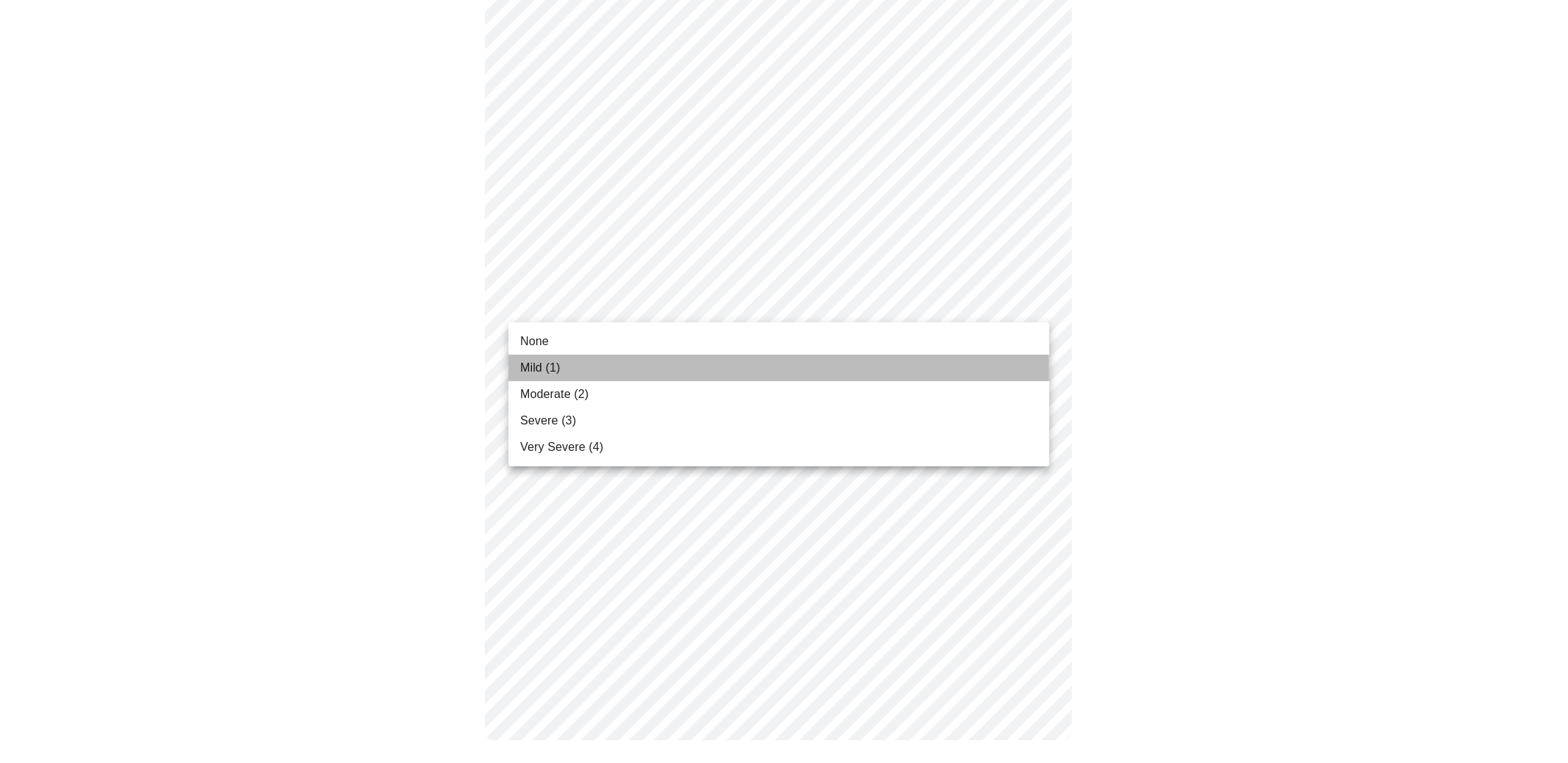
click at [615, 368] on li "Mild (1)" at bounding box center [779, 368] width 541 height 27
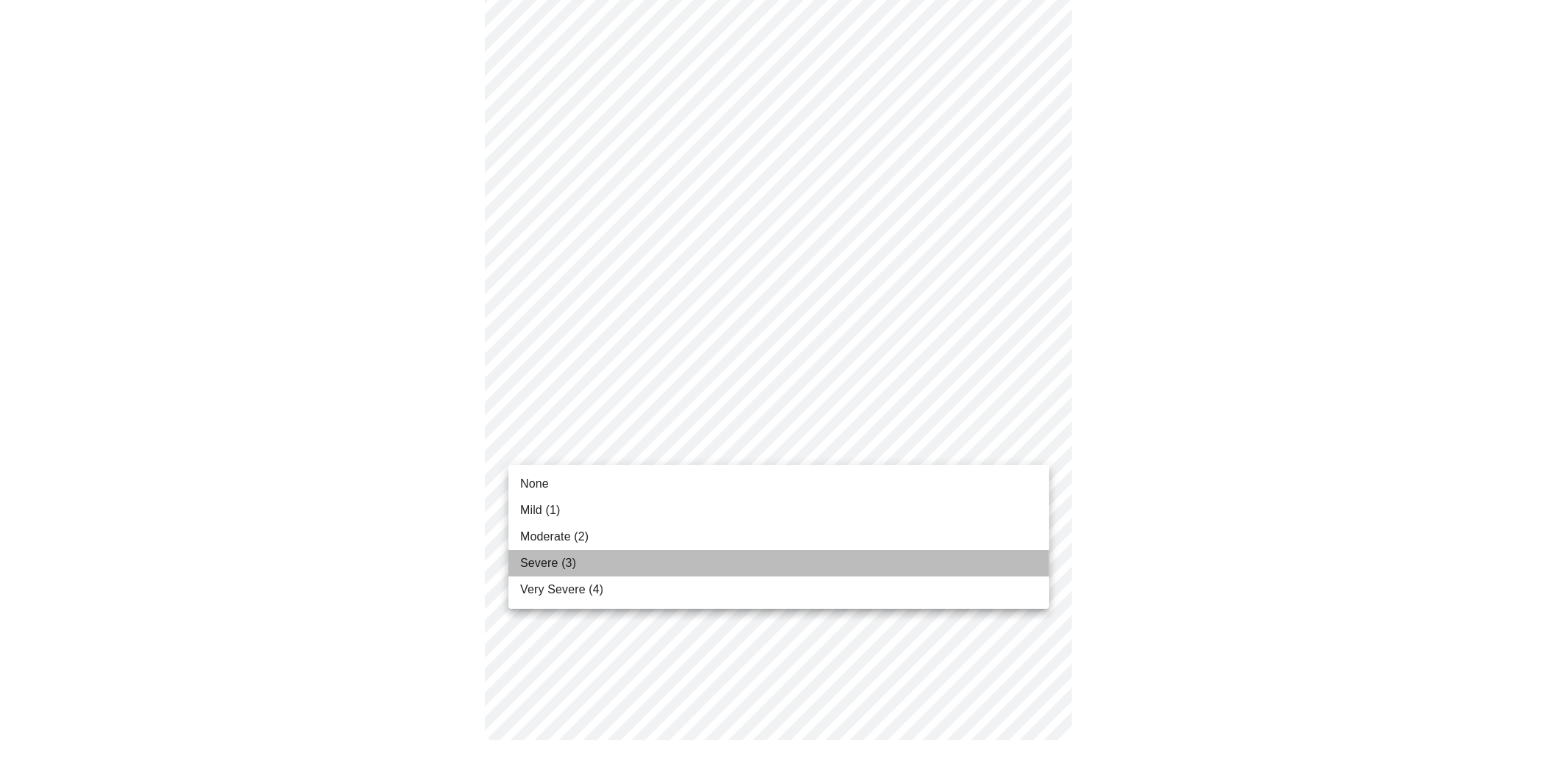
click at [645, 555] on li "Severe (3)" at bounding box center [779, 563] width 541 height 27
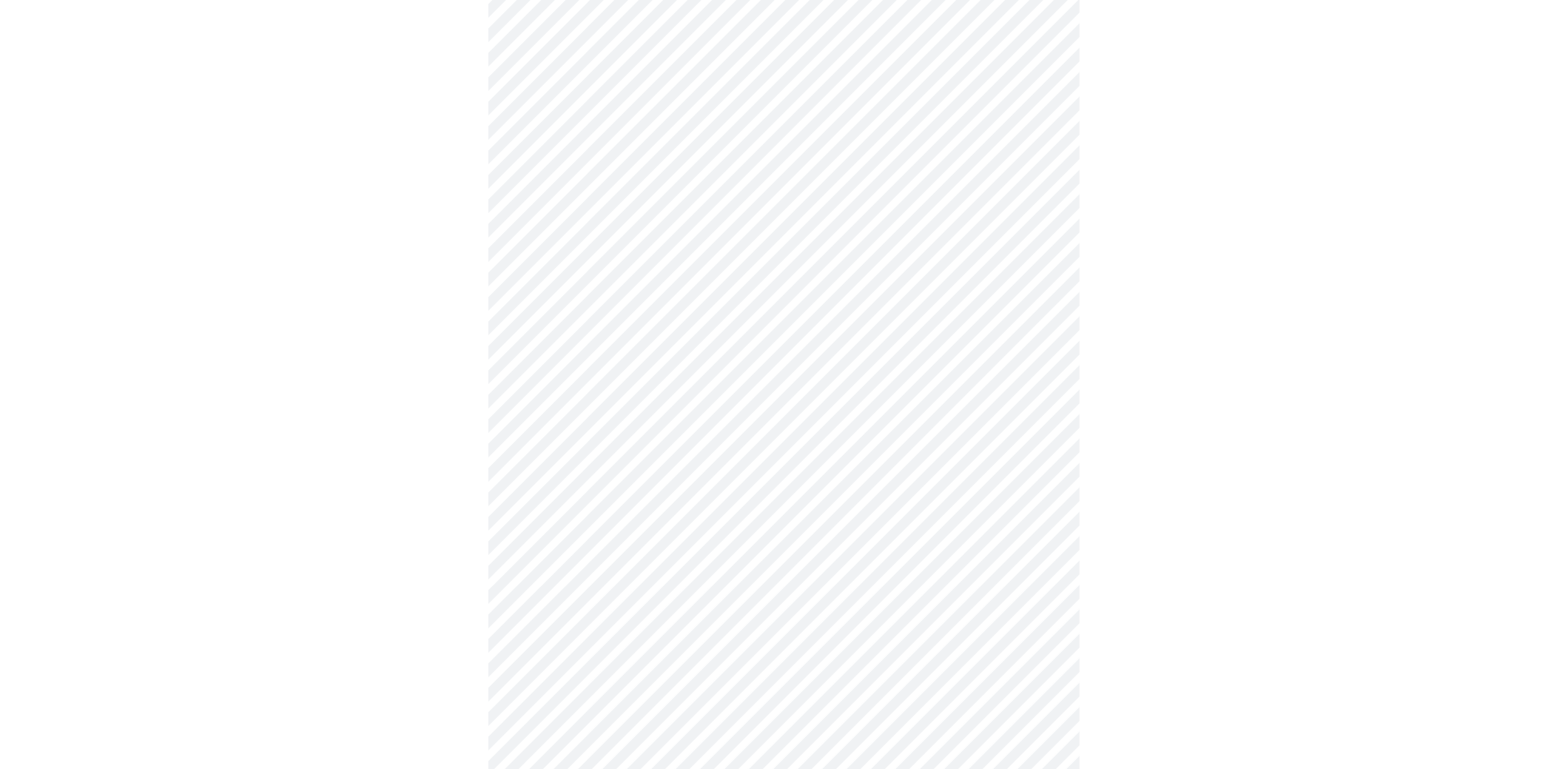
scroll to position [444, 0]
click at [934, 398] on body "MyMenopauseRx Appointments Messaging Labs Uploads Medications Community Refer a…" at bounding box center [789, 280] width 1567 height 1438
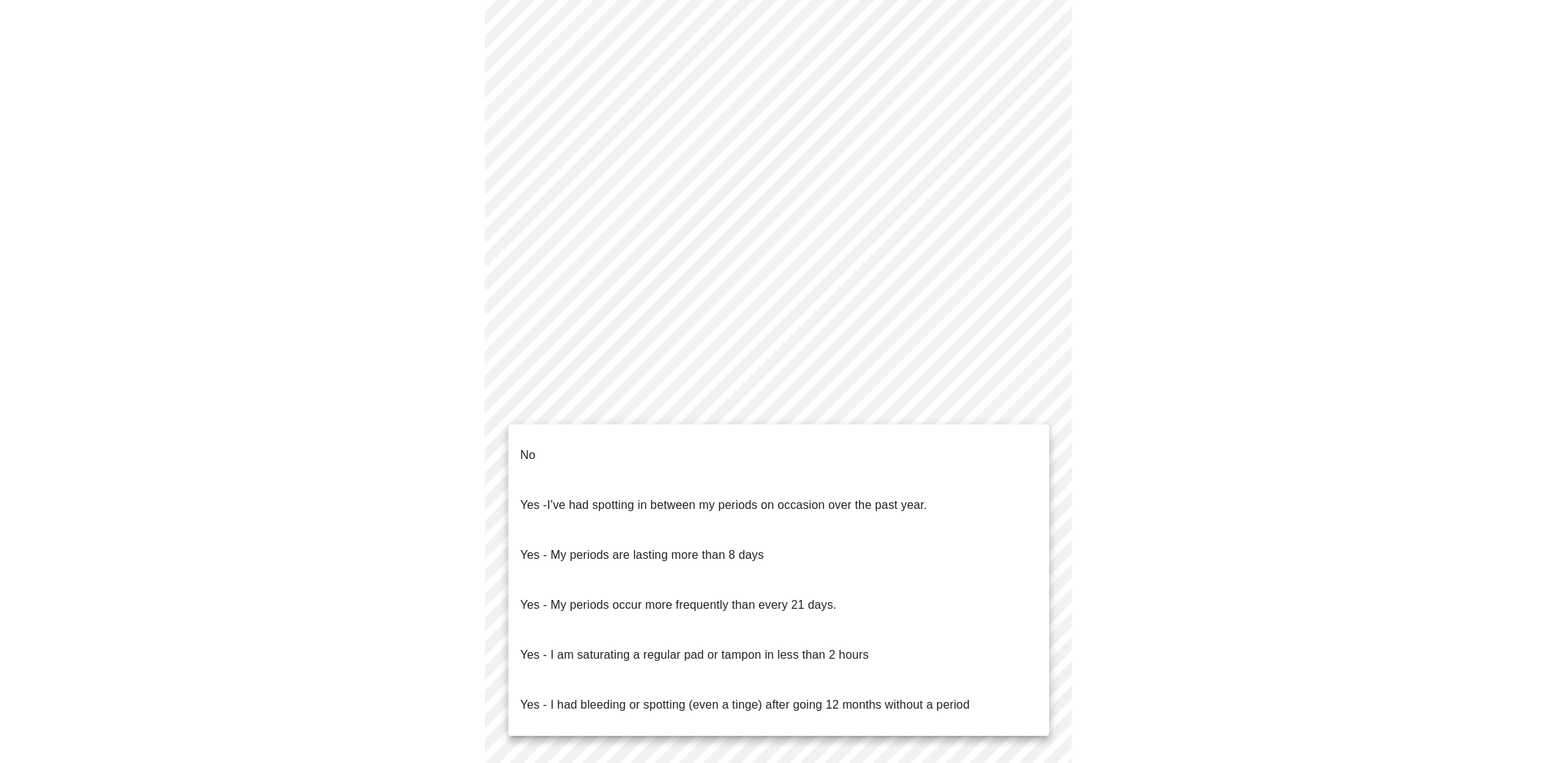
click at [537, 445] on li "No" at bounding box center [779, 455] width 541 height 50
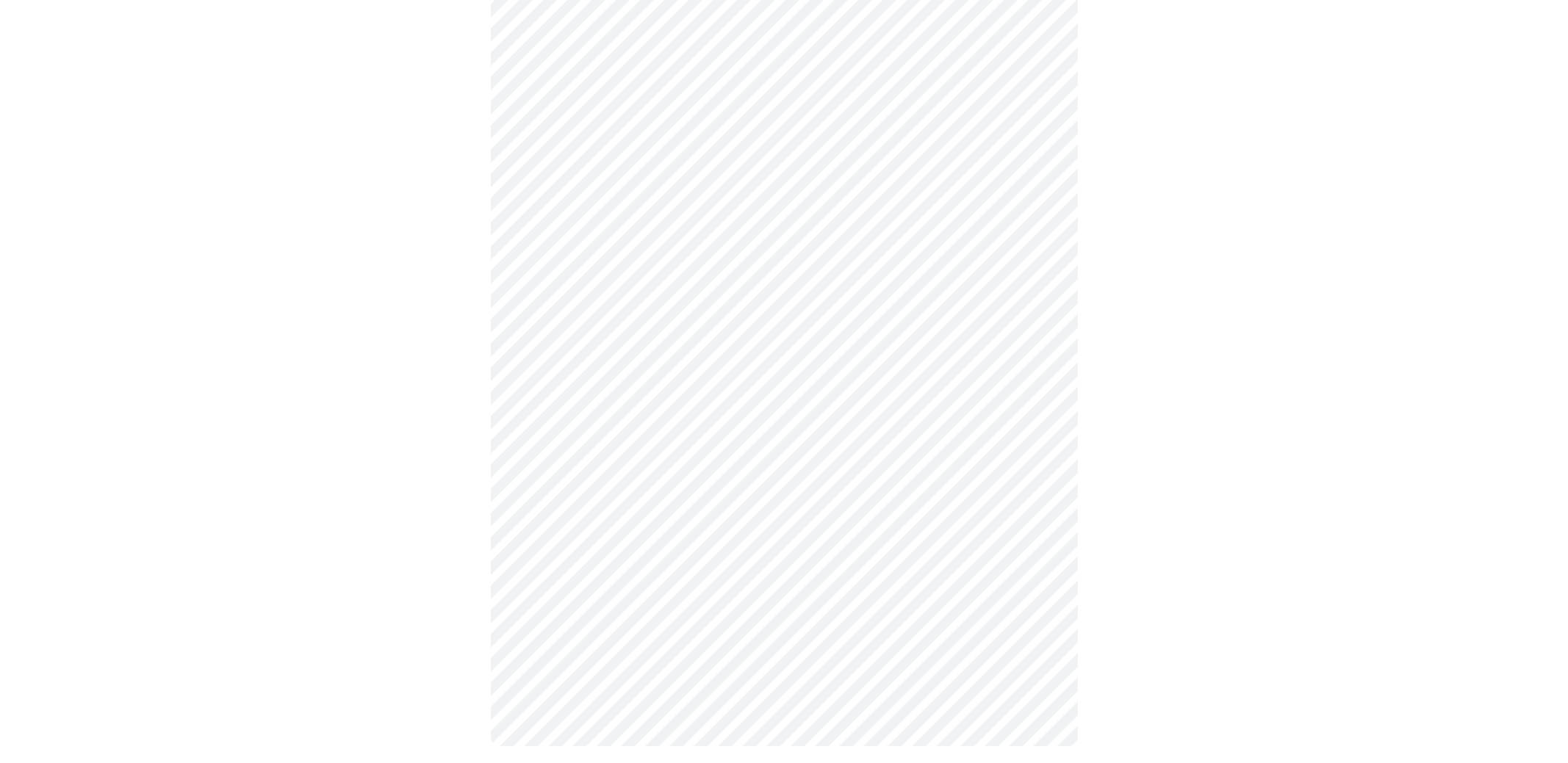
scroll to position [649, 0]
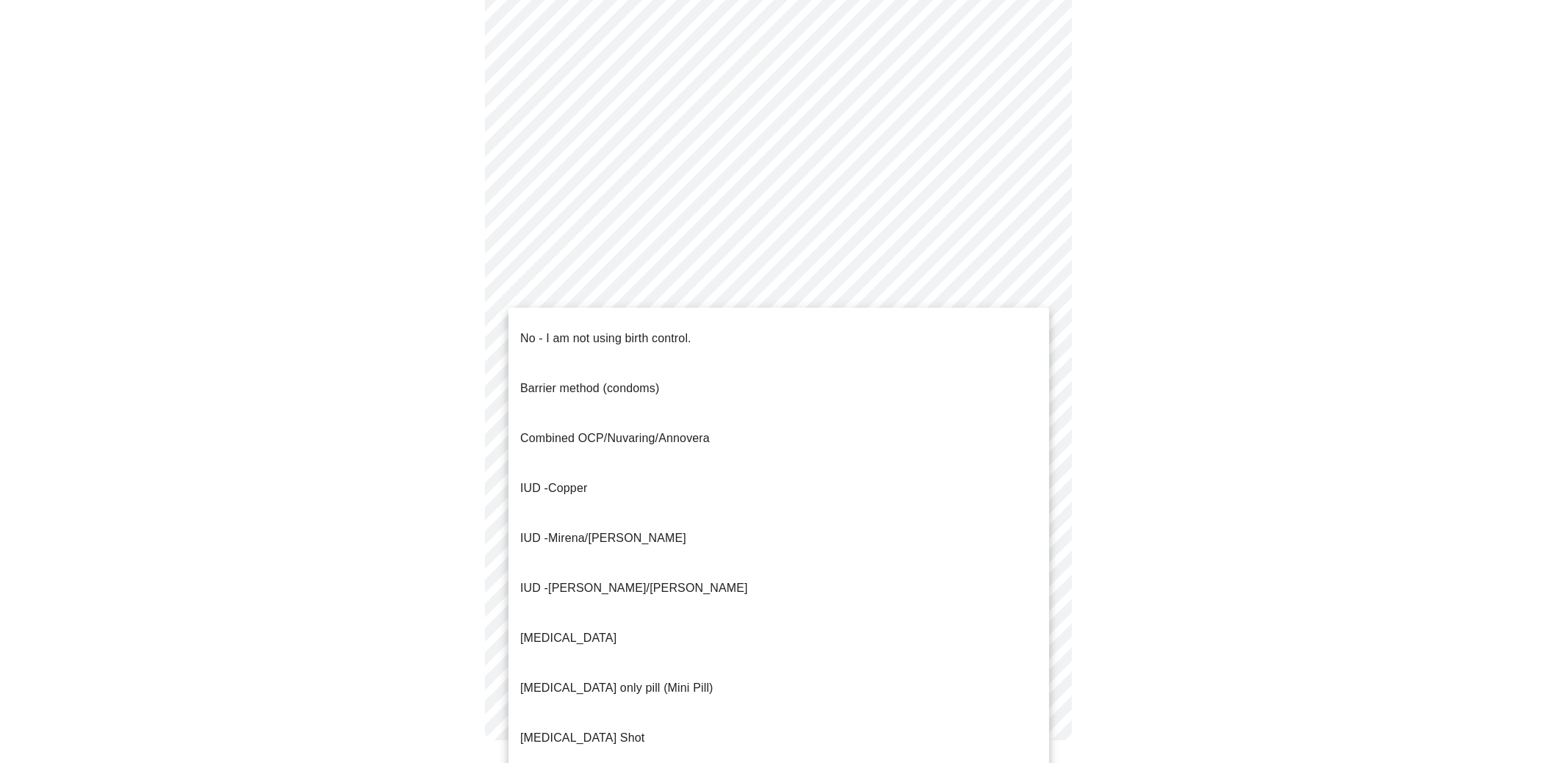
click at [889, 290] on body "MyMenopauseRx Appointments Messaging Labs Uploads Medications Community Refer a…" at bounding box center [784, 64] width 1557 height 1413
click at [651, 329] on p "No - I am not using birth control." at bounding box center [605, 338] width 171 height 18
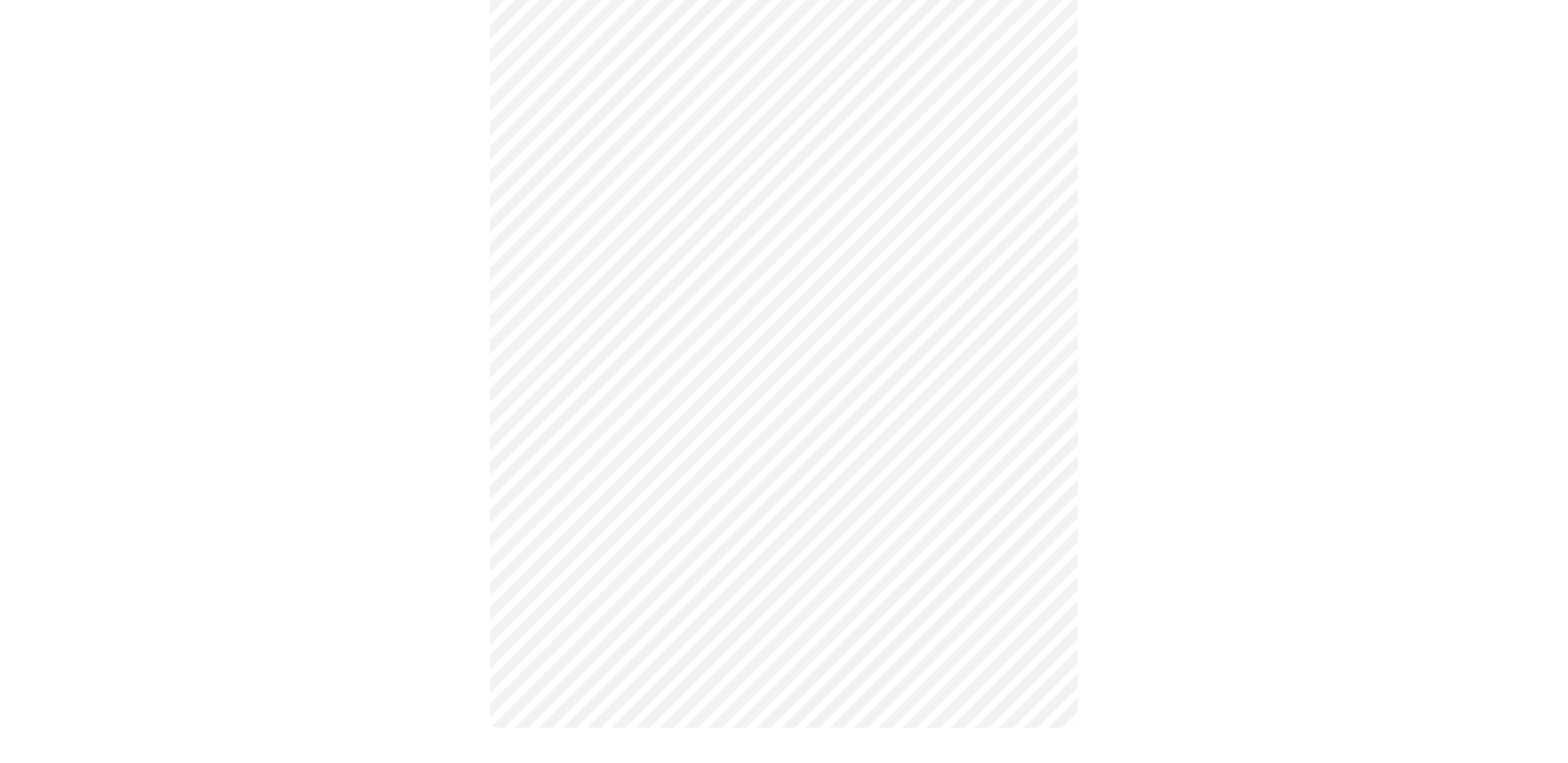
scroll to position [634, 0]
click at [946, 414] on body "MyMenopauseRx Appointments Messaging Labs Uploads Medications Community Refer a…" at bounding box center [784, 70] width 1557 height 1397
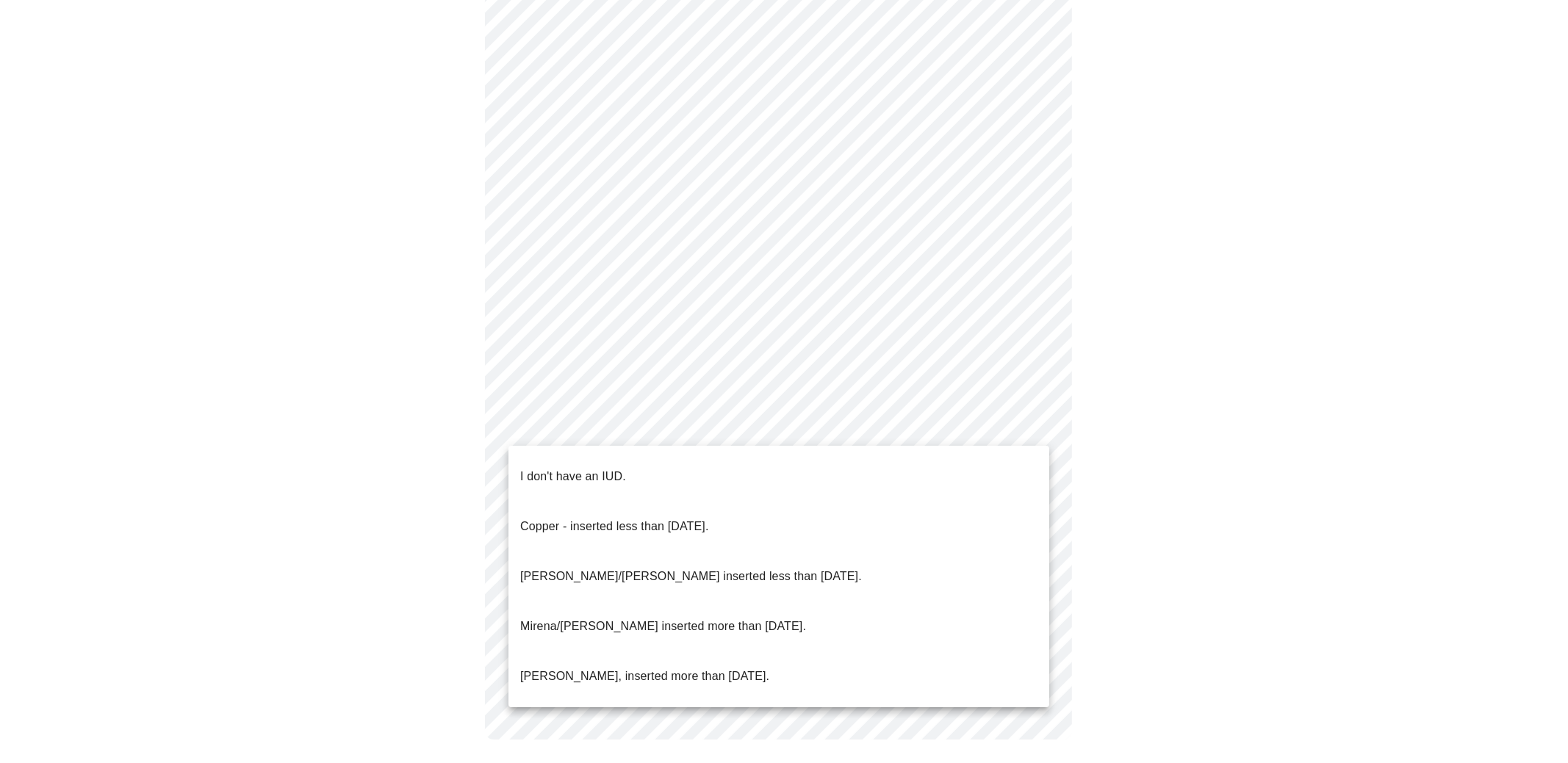
click at [601, 468] on p "I don't have an IUD." at bounding box center [573, 476] width 106 height 18
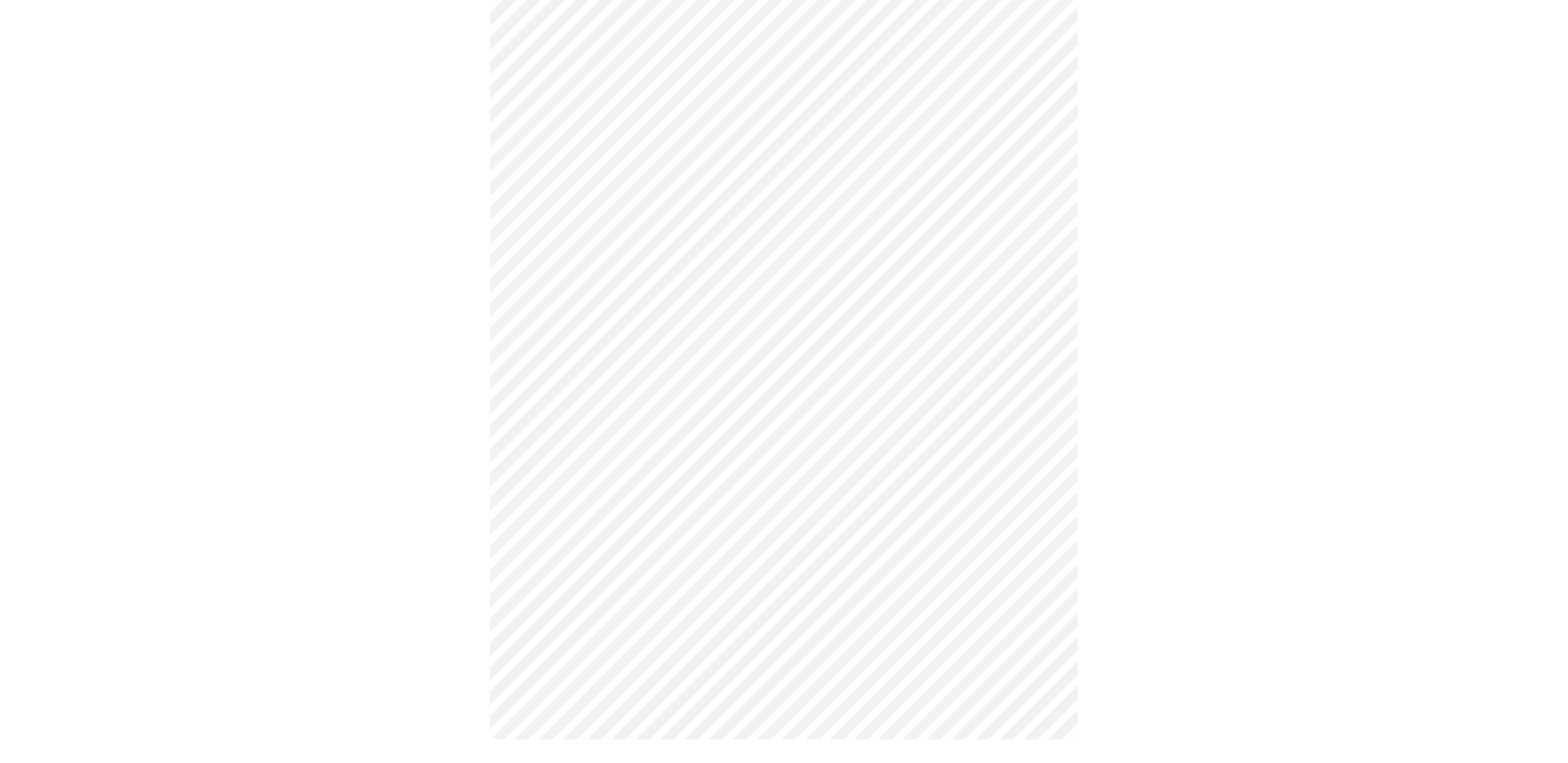
scroll to position [618, 0]
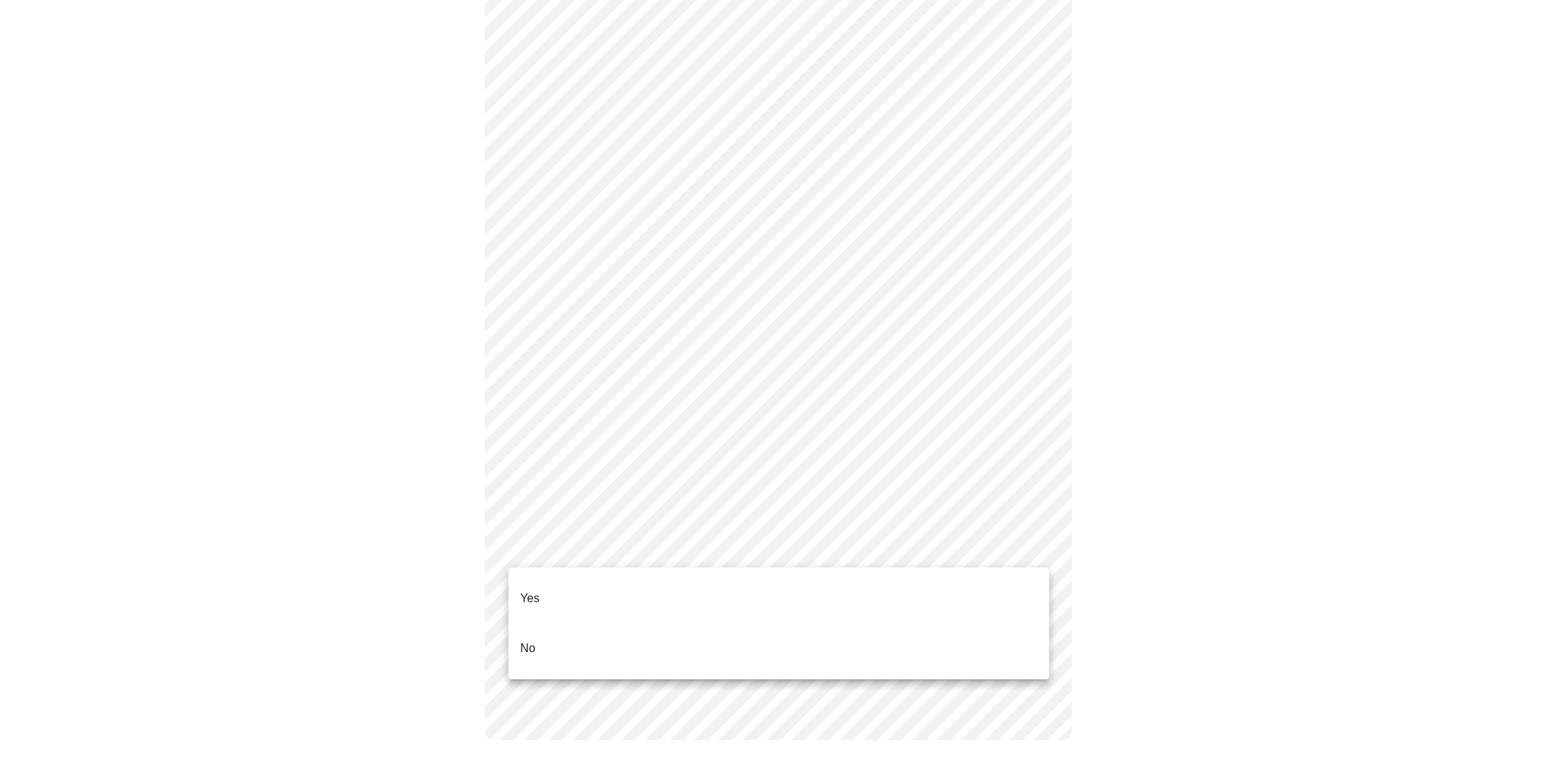
click at [773, 542] on body "MyMenopauseRx Appointments Messaging Labs Uploads Medications Community Refer a…" at bounding box center [784, 78] width 1557 height 1382
click at [651, 633] on li "No" at bounding box center [779, 648] width 541 height 50
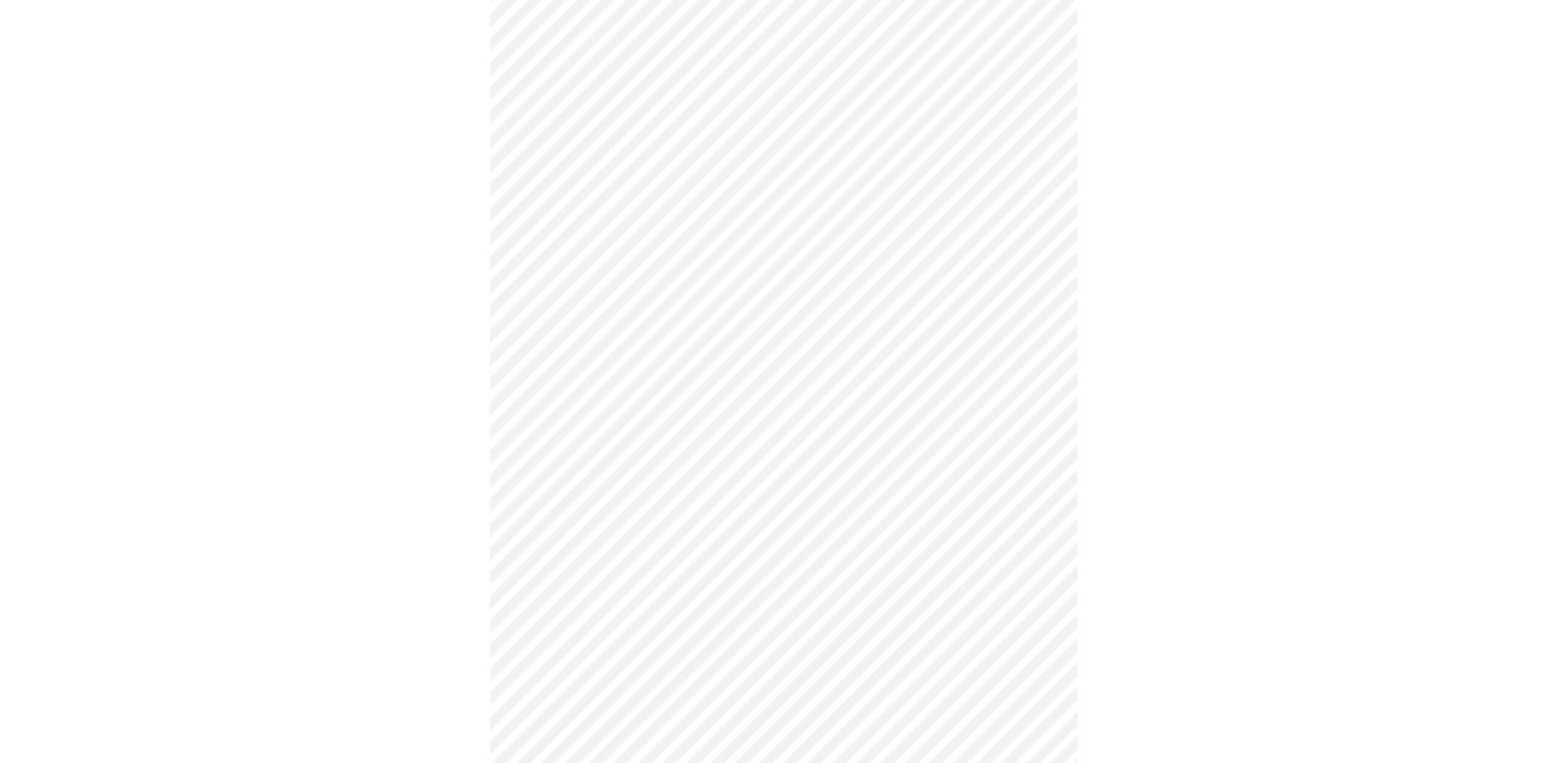
click at [785, 300] on body "MyMenopauseRx Appointments Messaging Labs Uploads Medications Community Refer a…" at bounding box center [784, 334] width 1557 height 1097
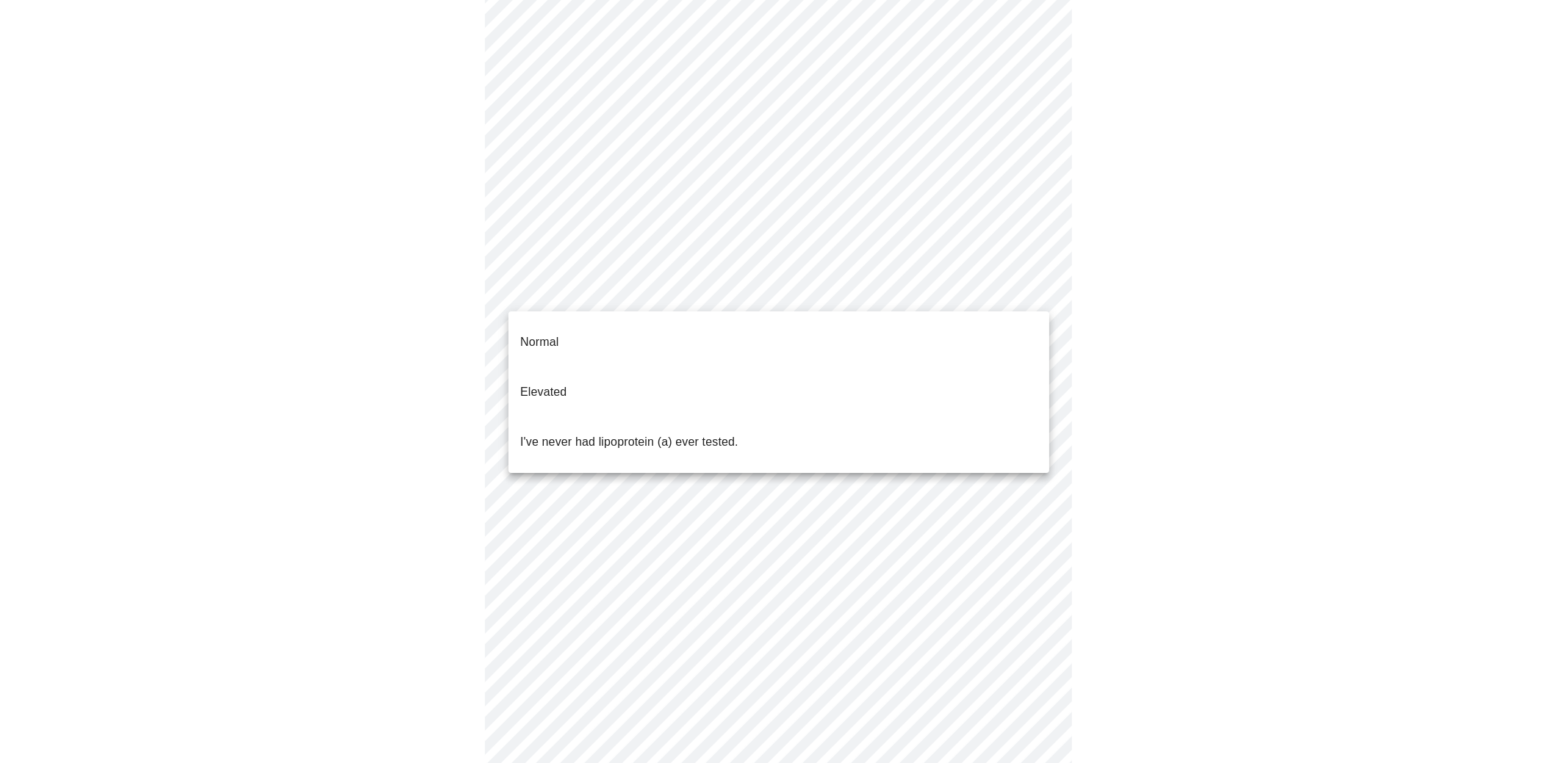
click at [671, 334] on li "Normal" at bounding box center [779, 342] width 541 height 50
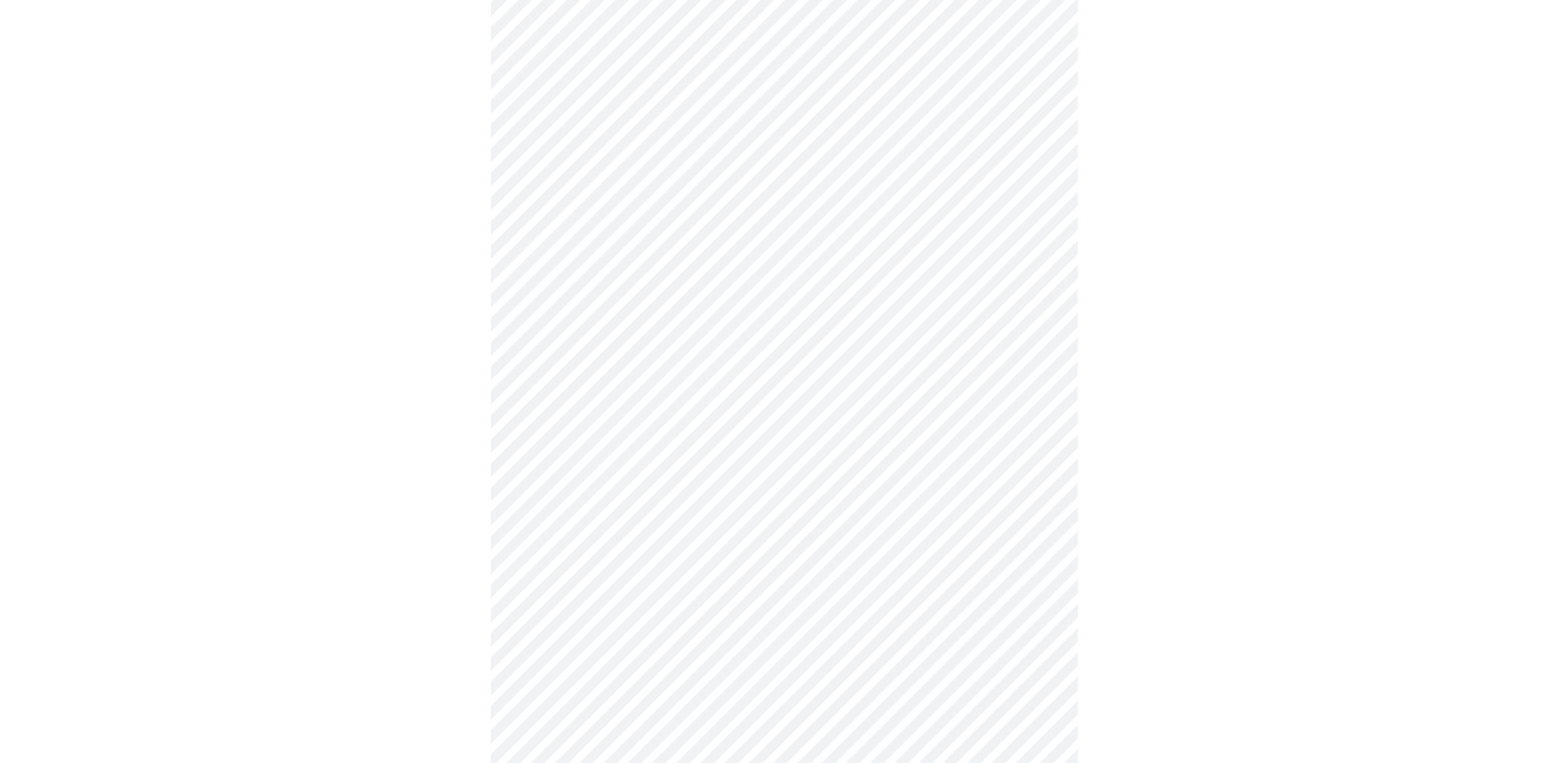
scroll to position [3925, 0]
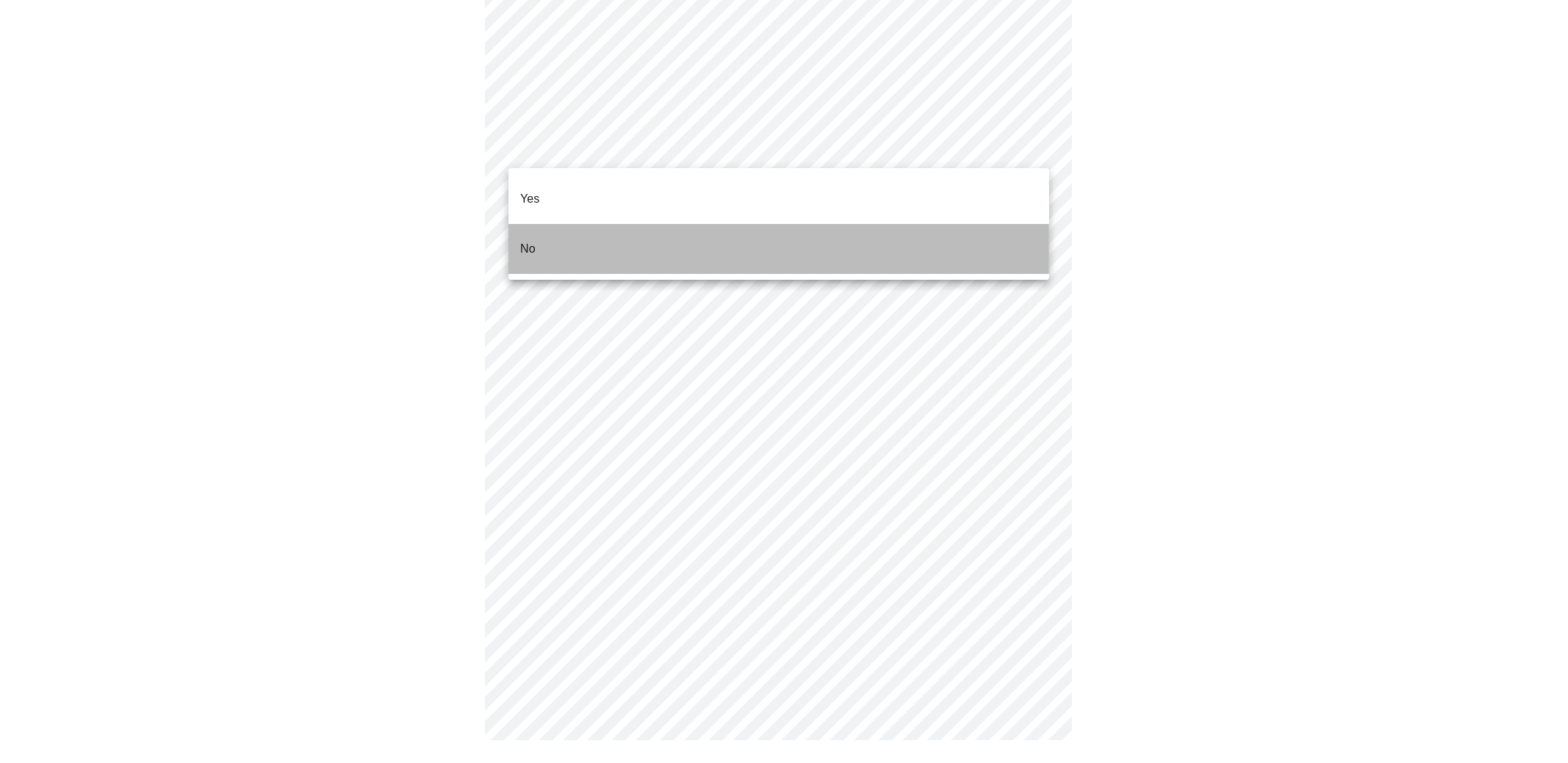
click at [603, 224] on li "No" at bounding box center [779, 248] width 541 height 50
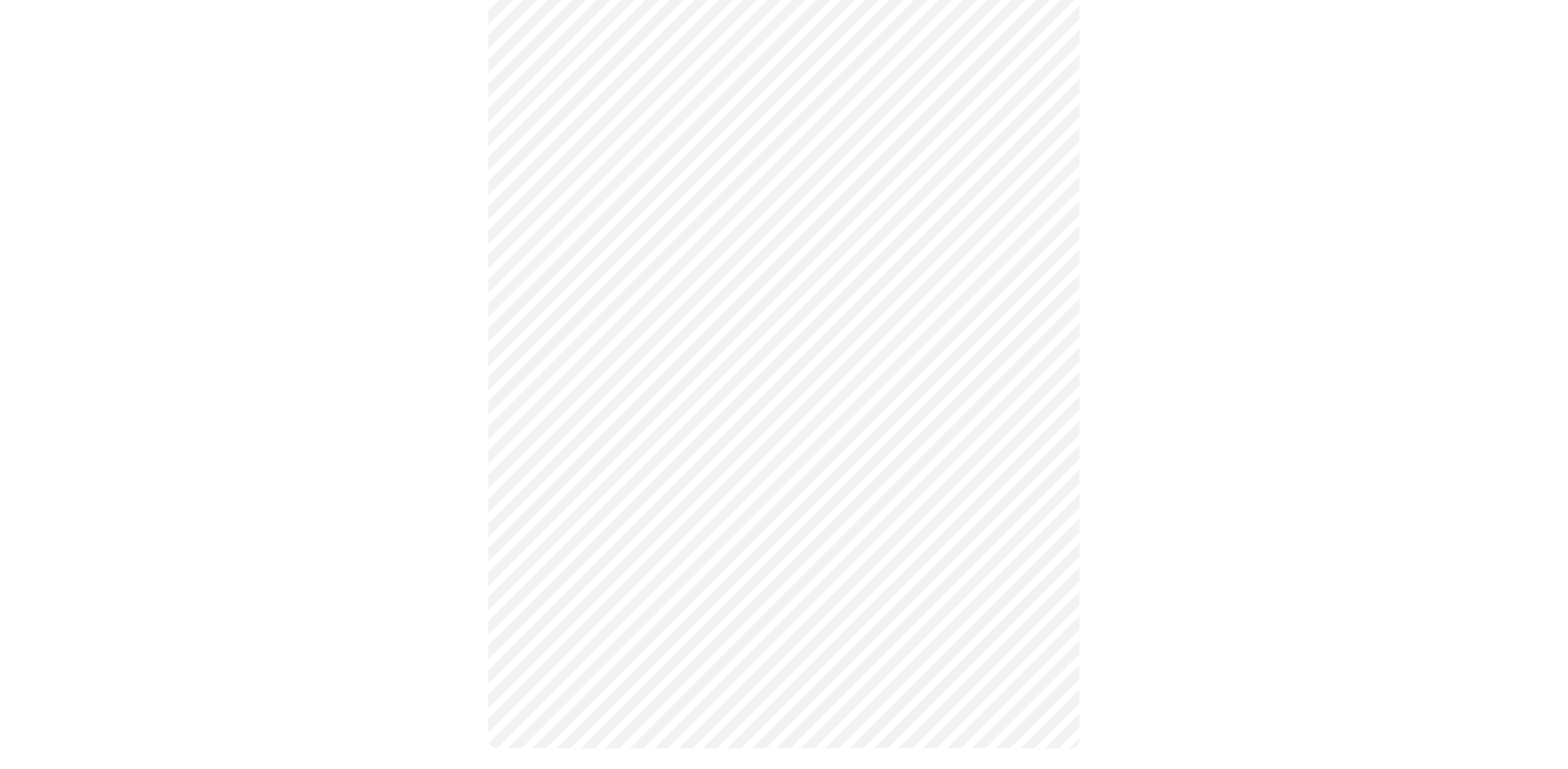
scroll to position [619, 0]
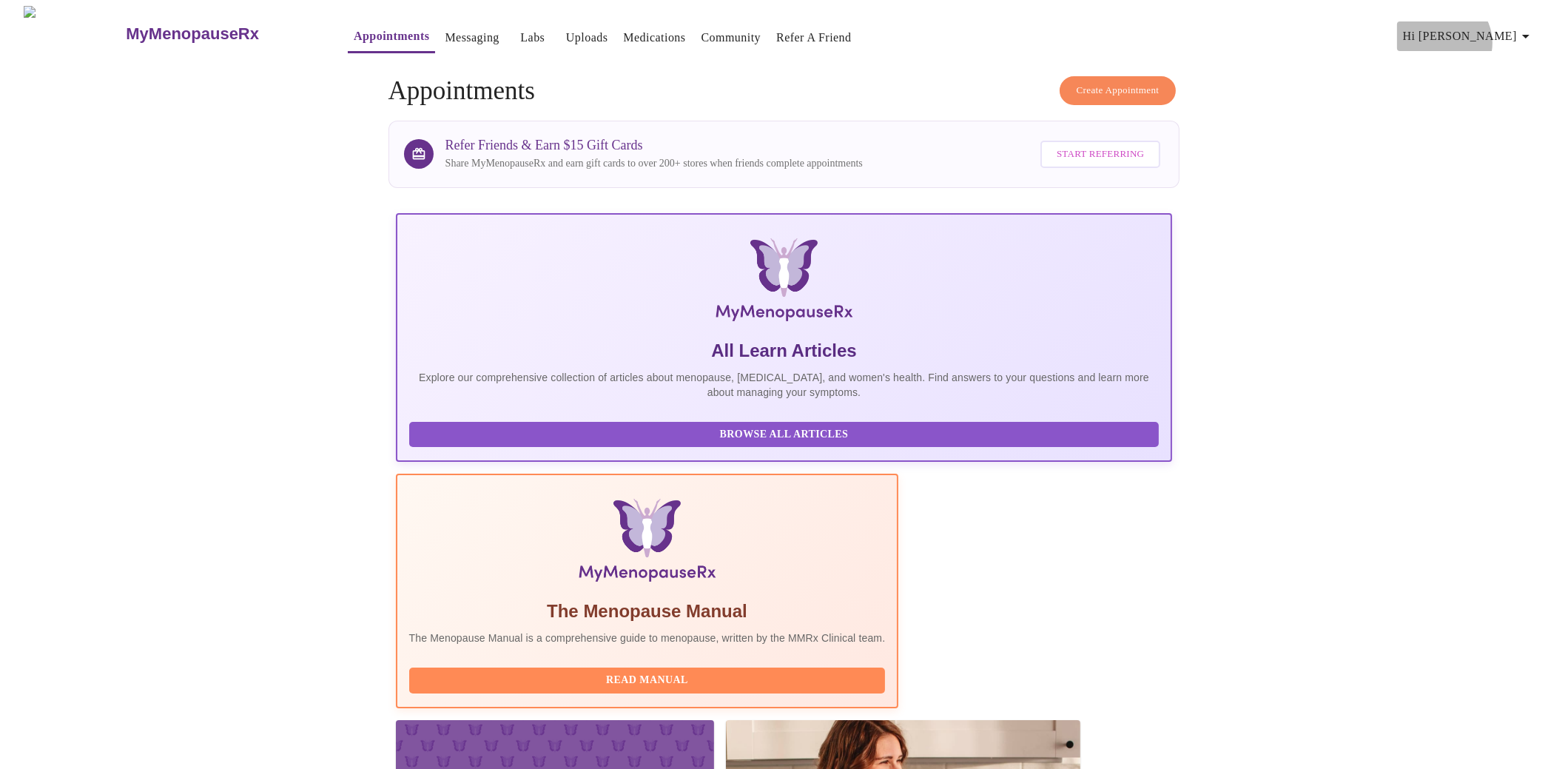
click at [1502, 36] on span "Hi [PERSON_NAME]" at bounding box center [1468, 36] width 132 height 21
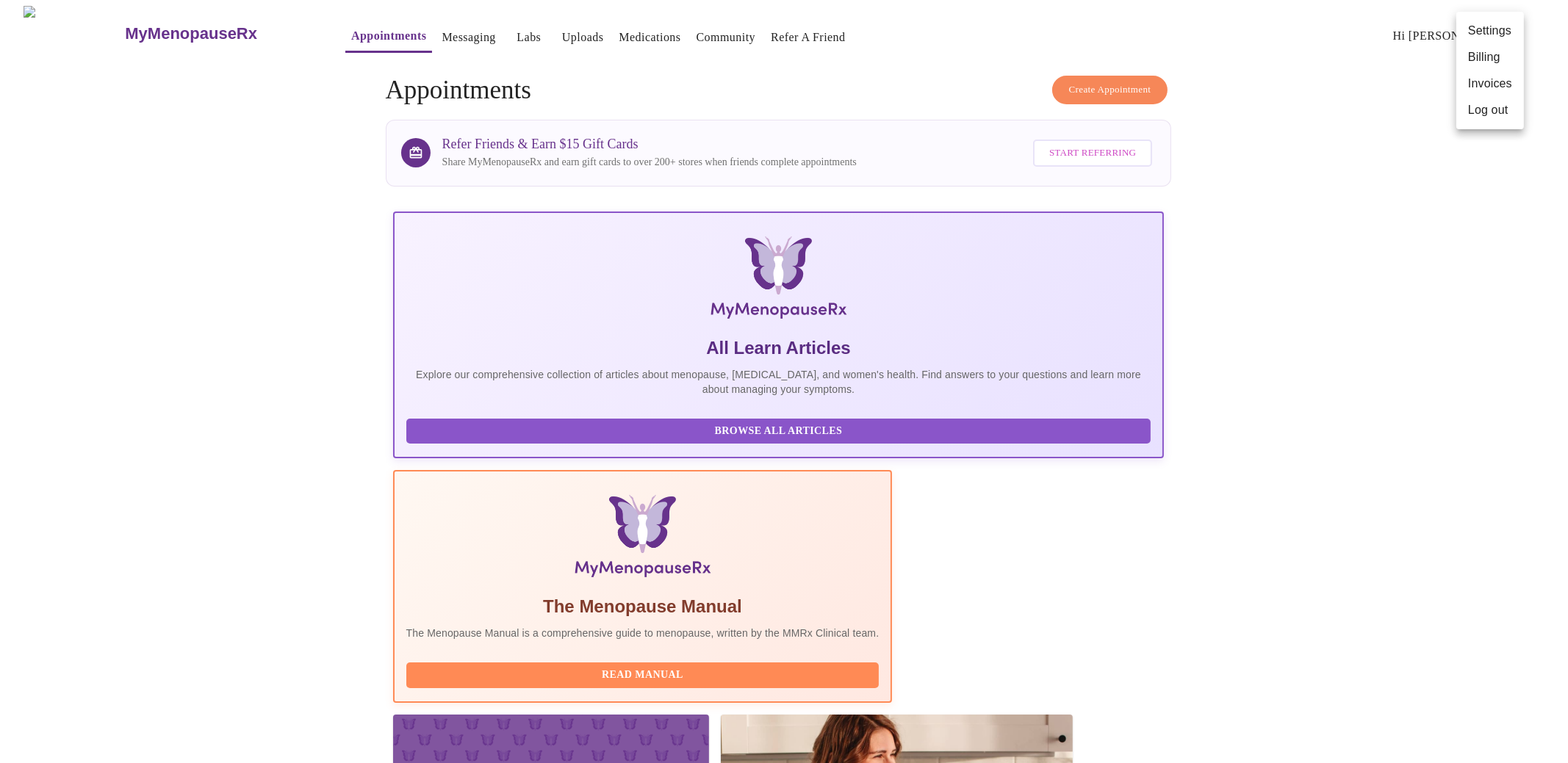
click at [1481, 120] on li "Log out" at bounding box center [1490, 110] width 67 height 27
